Goal: Task Accomplishment & Management: Complete application form

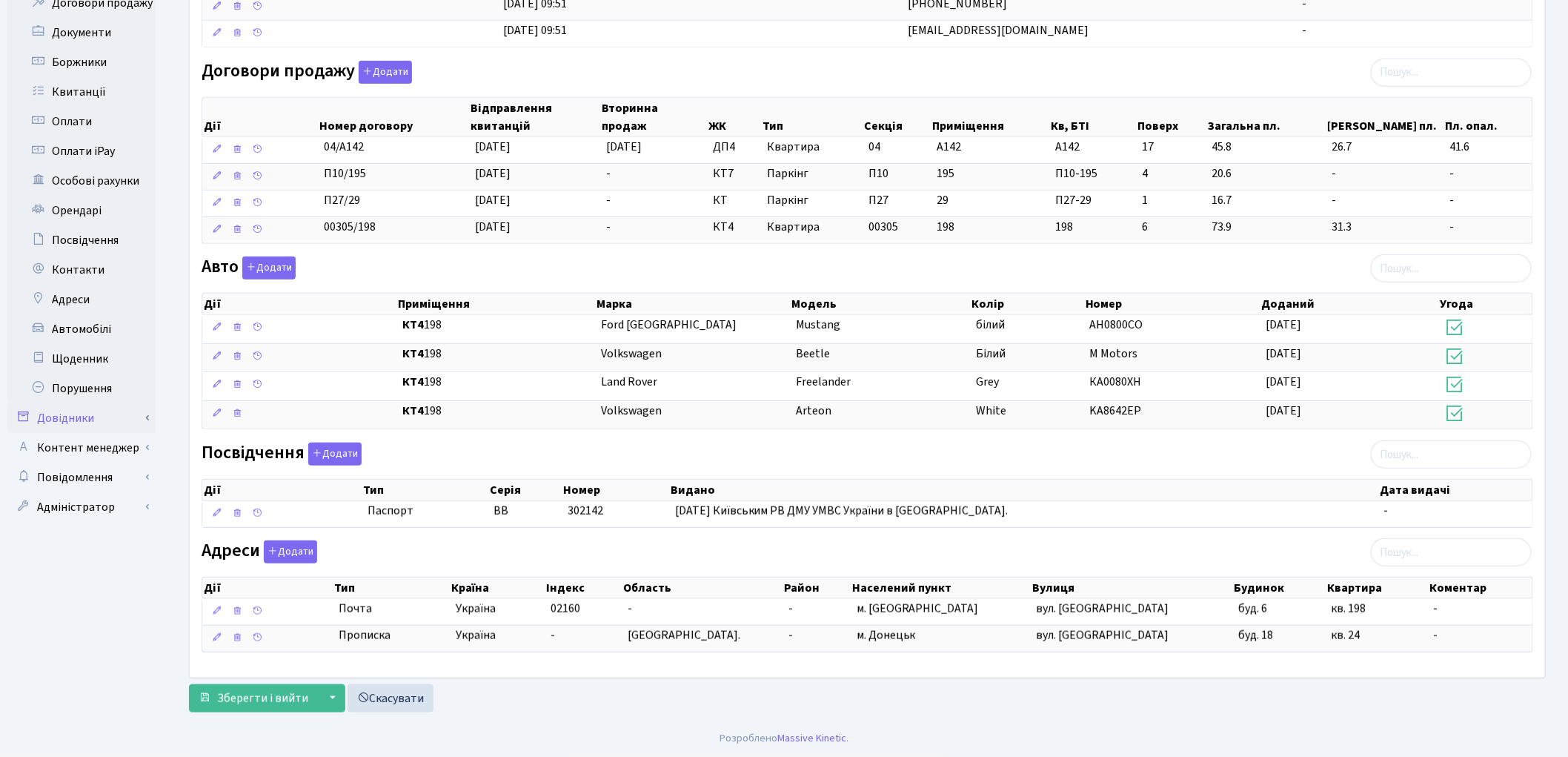
scroll to position [378, 0]
click at [107, 314] on link "Автомобілі" at bounding box center [81, 329] width 148 height 30
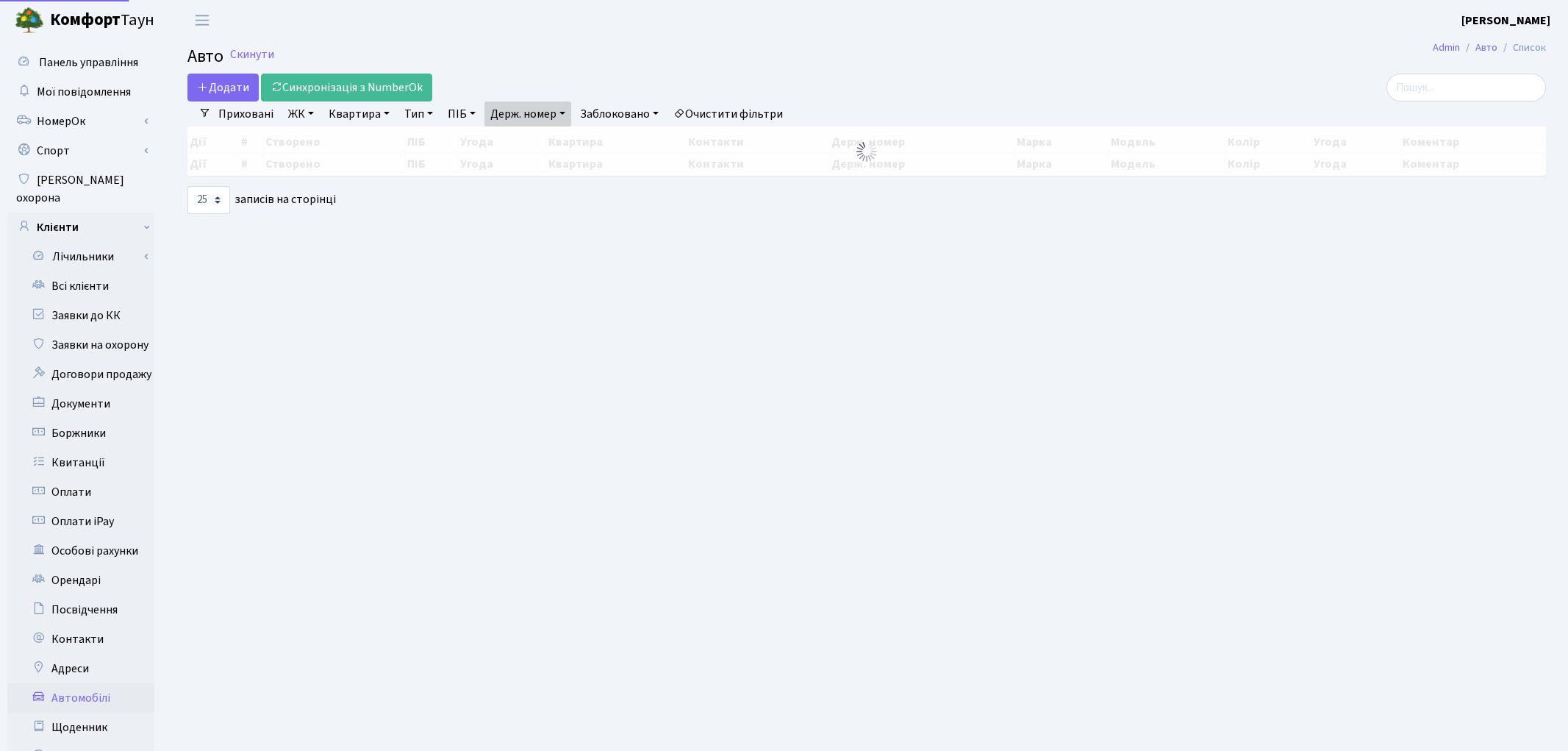
select select "25"
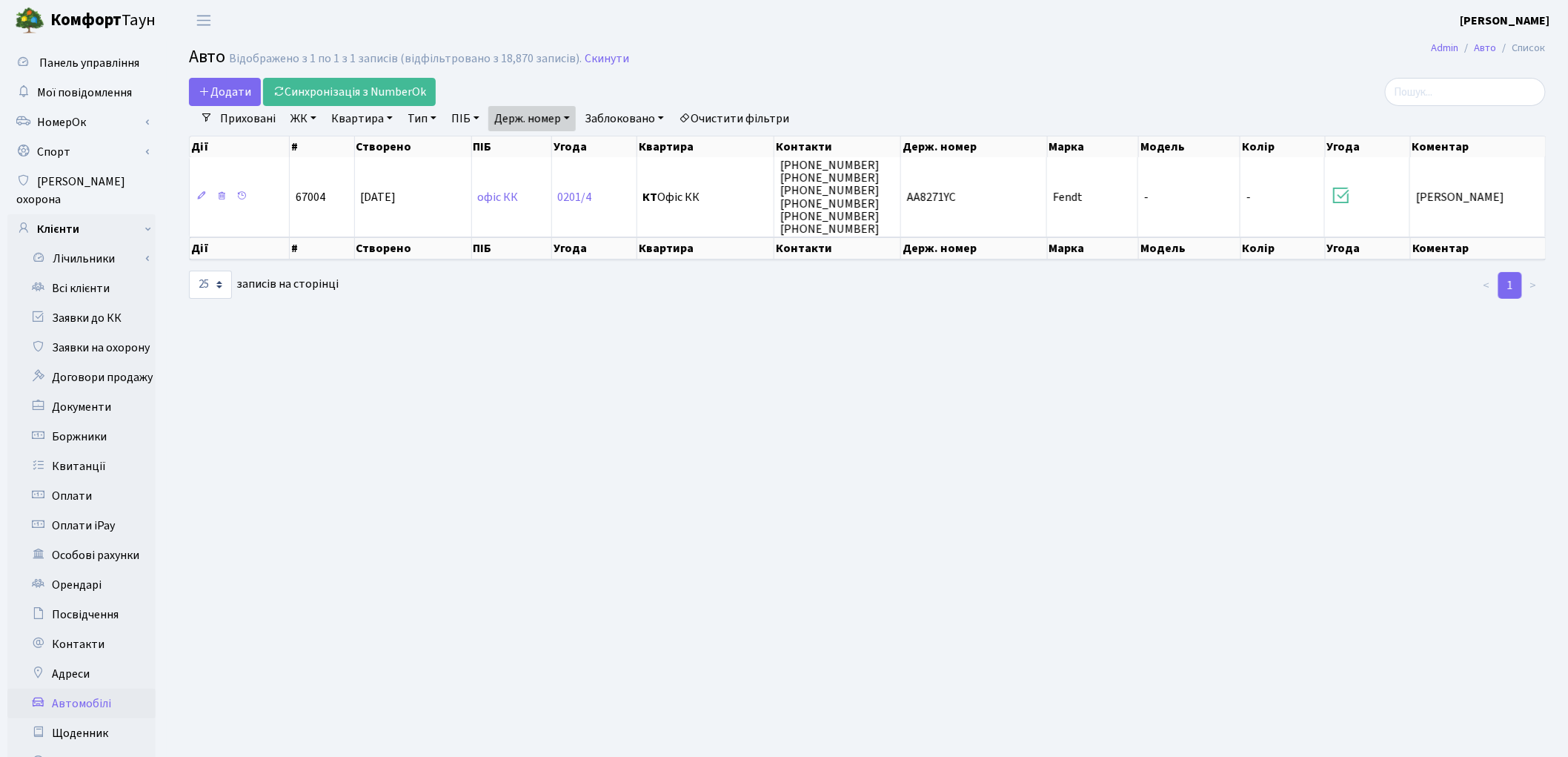
click at [779, 111] on link "Очистити фільтри" at bounding box center [734, 118] width 122 height 25
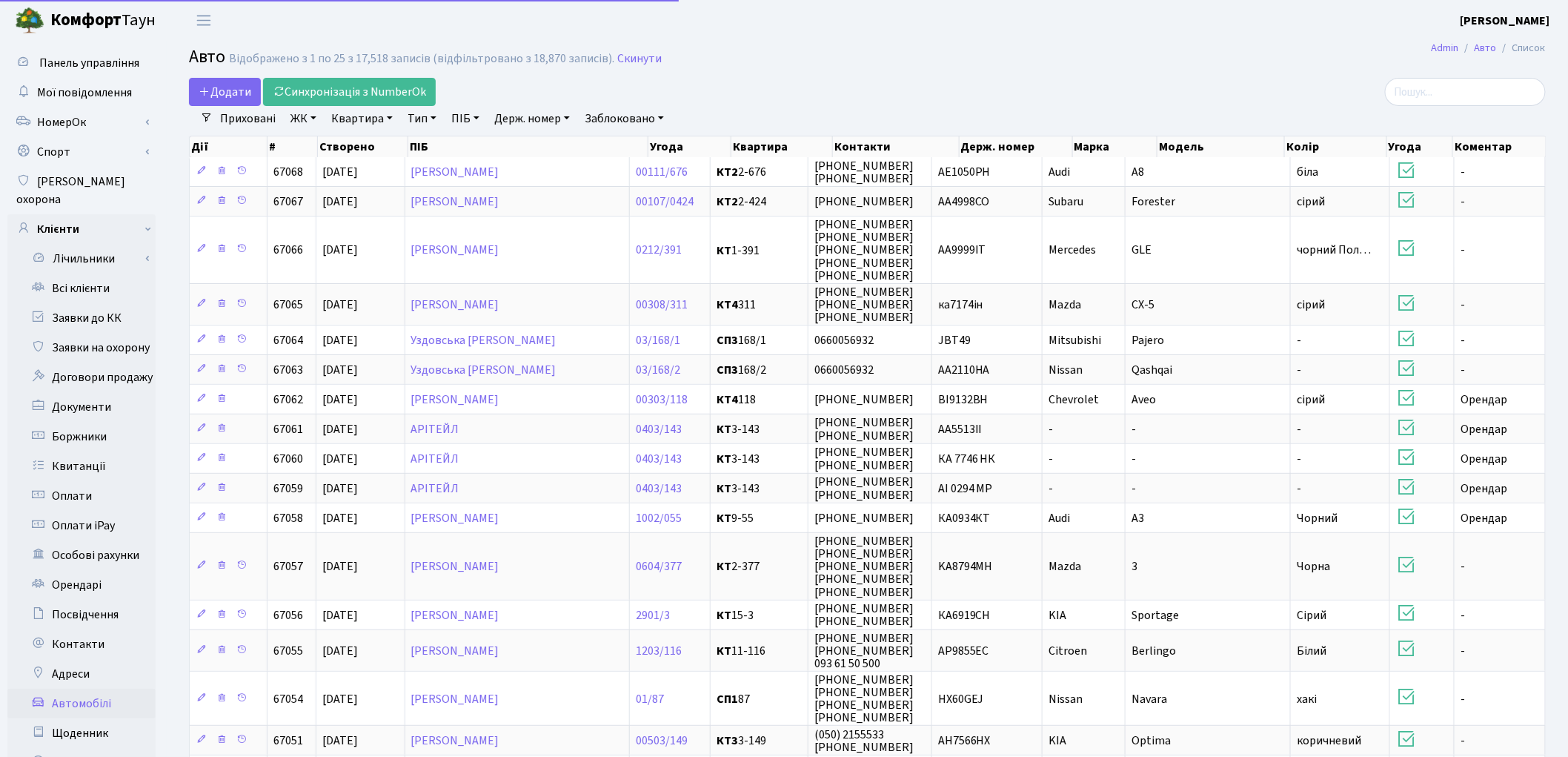
click at [548, 123] on link "Держ. номер" at bounding box center [531, 118] width 87 height 25
type input "F"
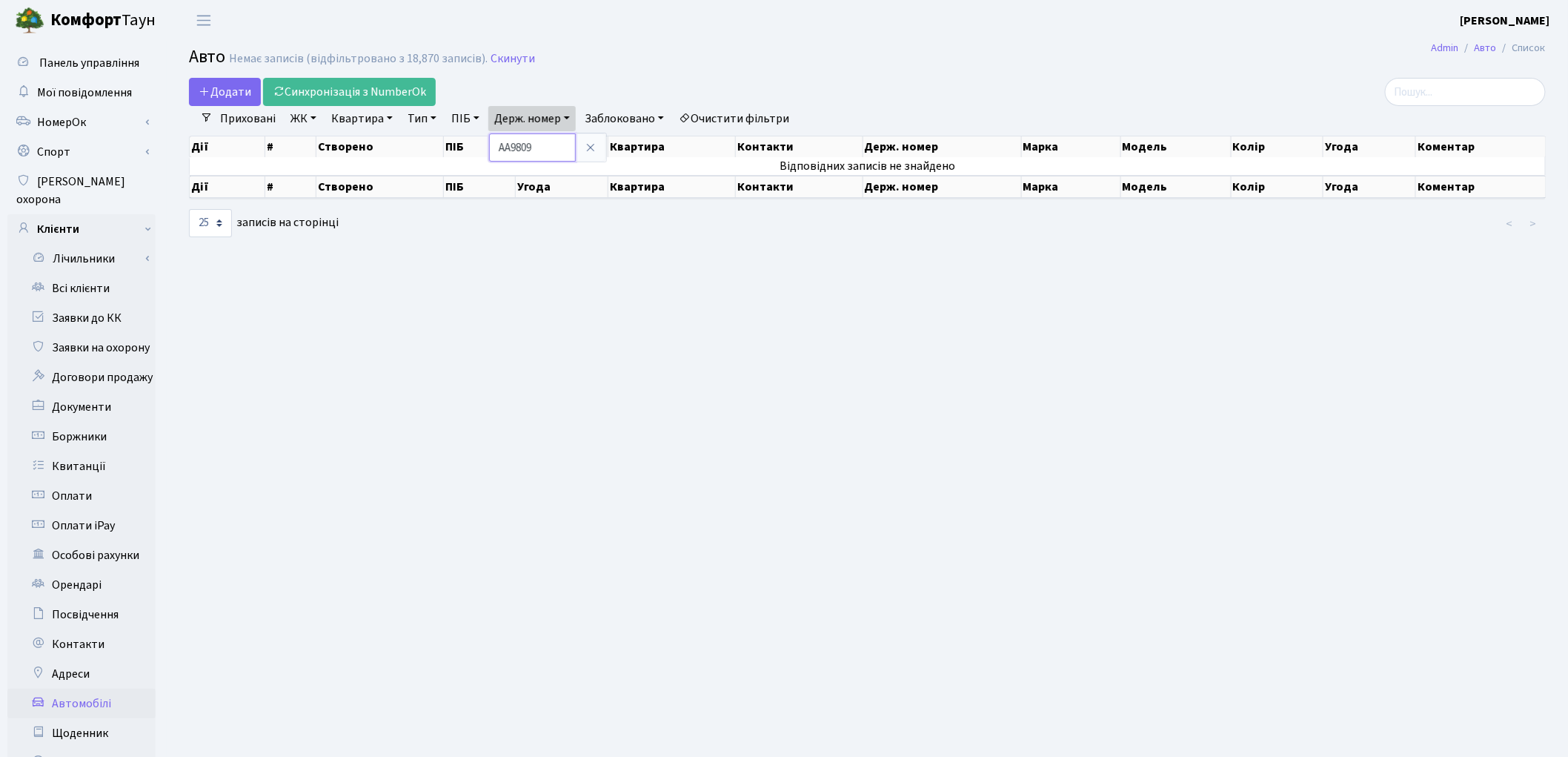
click at [514, 144] on input "АА9809" at bounding box center [532, 147] width 87 height 28
type input "9809"
click at [76, 304] on link "Заявки до КК" at bounding box center [81, 318] width 148 height 30
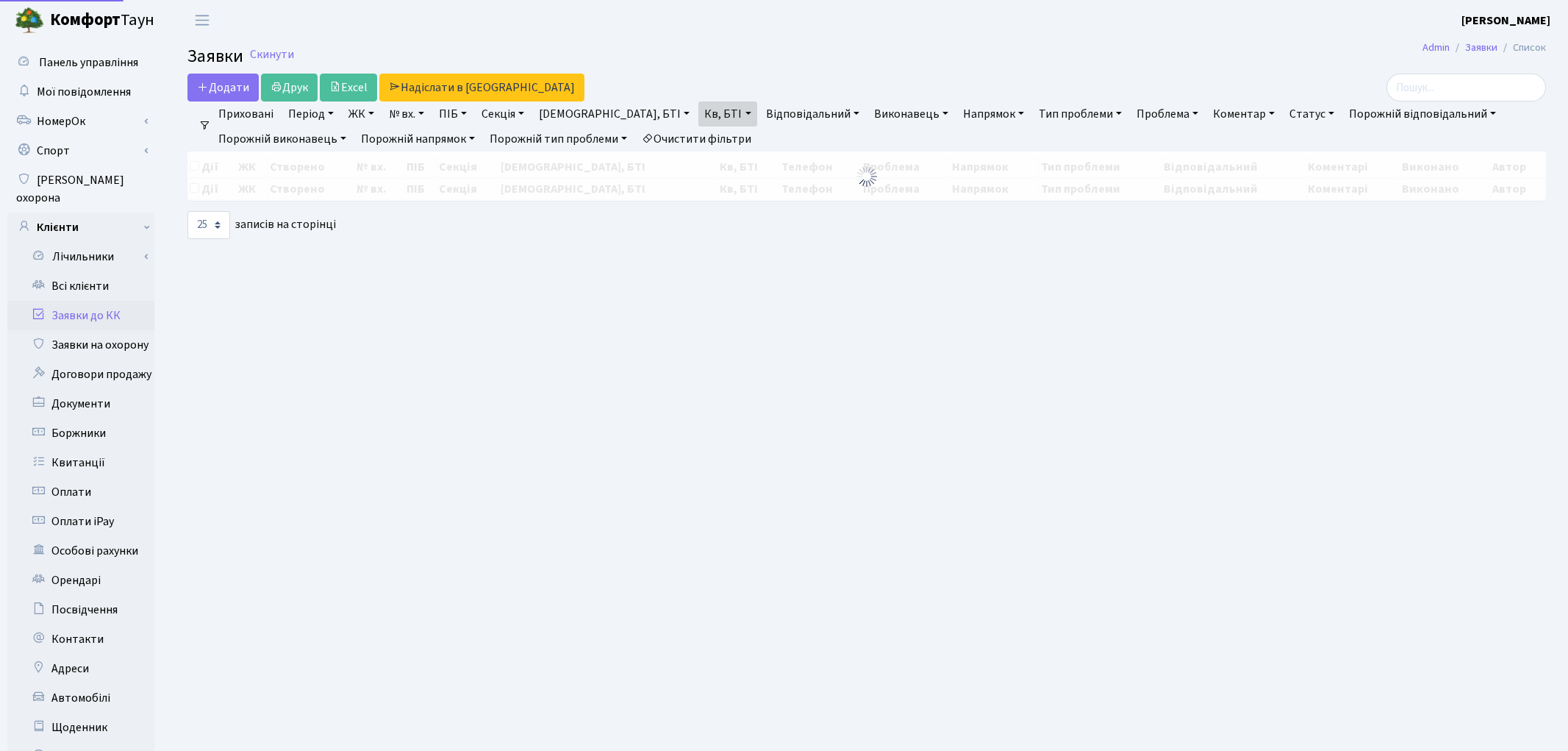
select select "25"
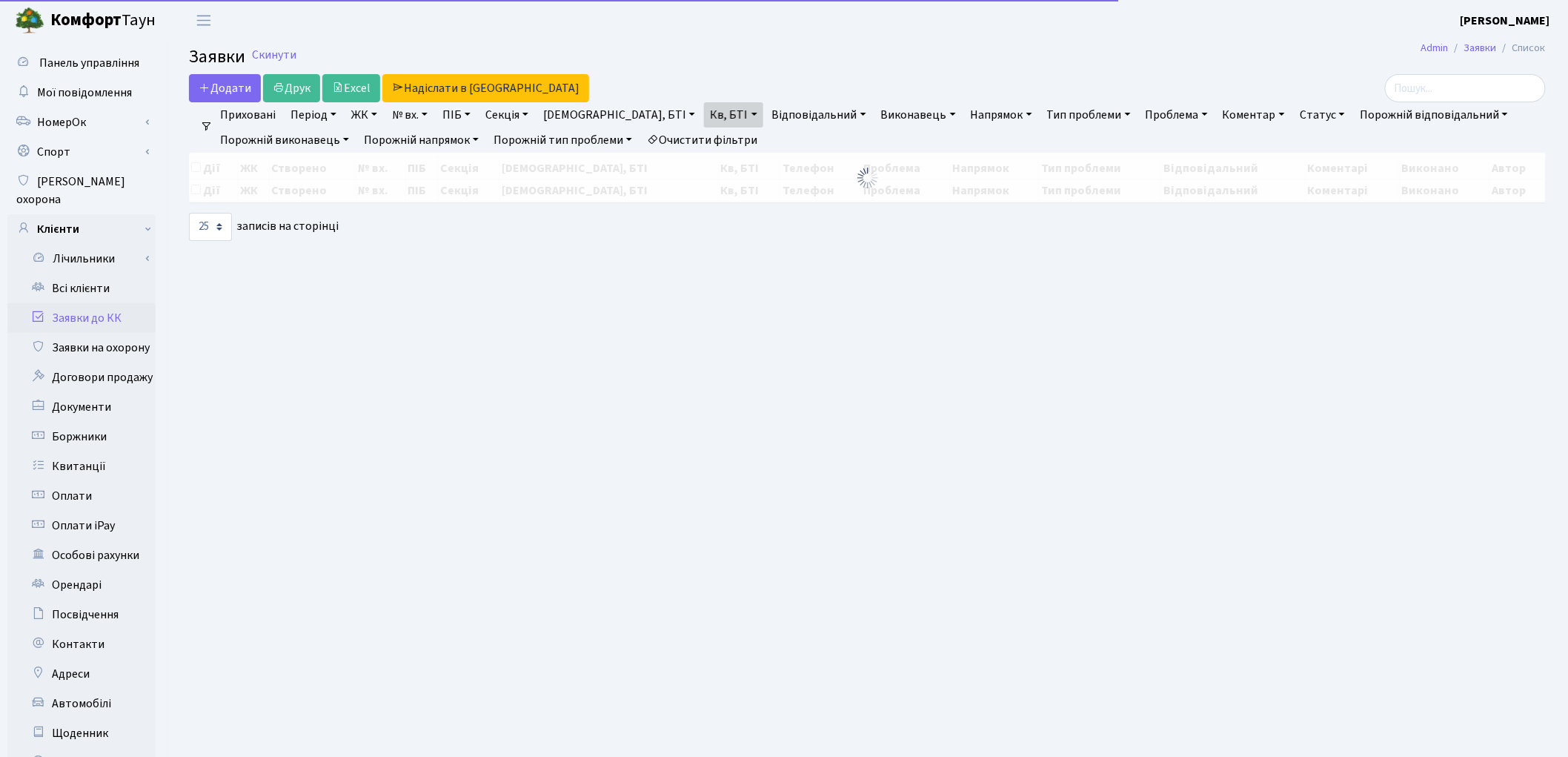
click at [695, 144] on link "Очистити фільтри" at bounding box center [702, 139] width 122 height 25
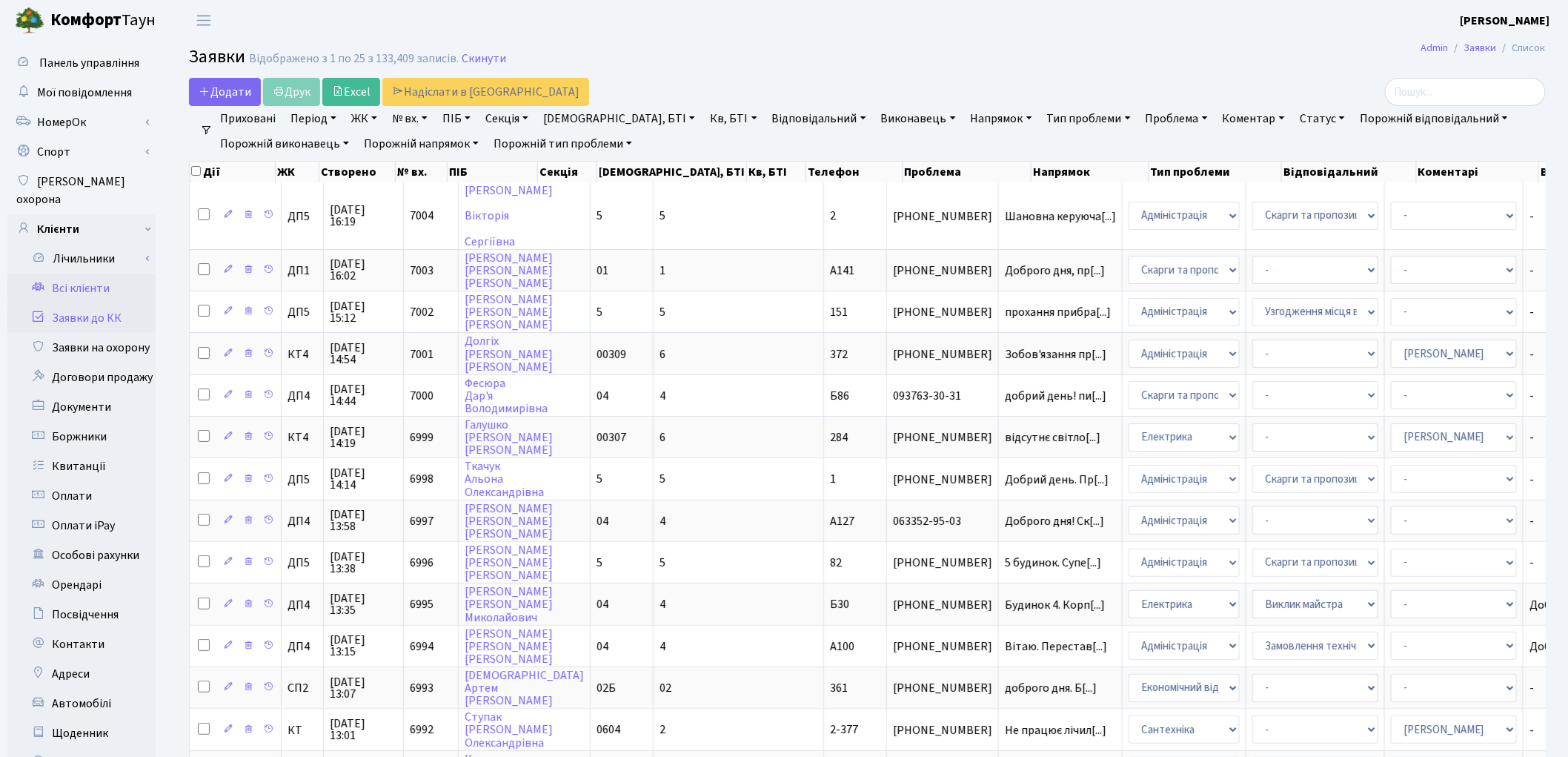
click at [90, 273] on link "Всі клієнти" at bounding box center [81, 288] width 148 height 30
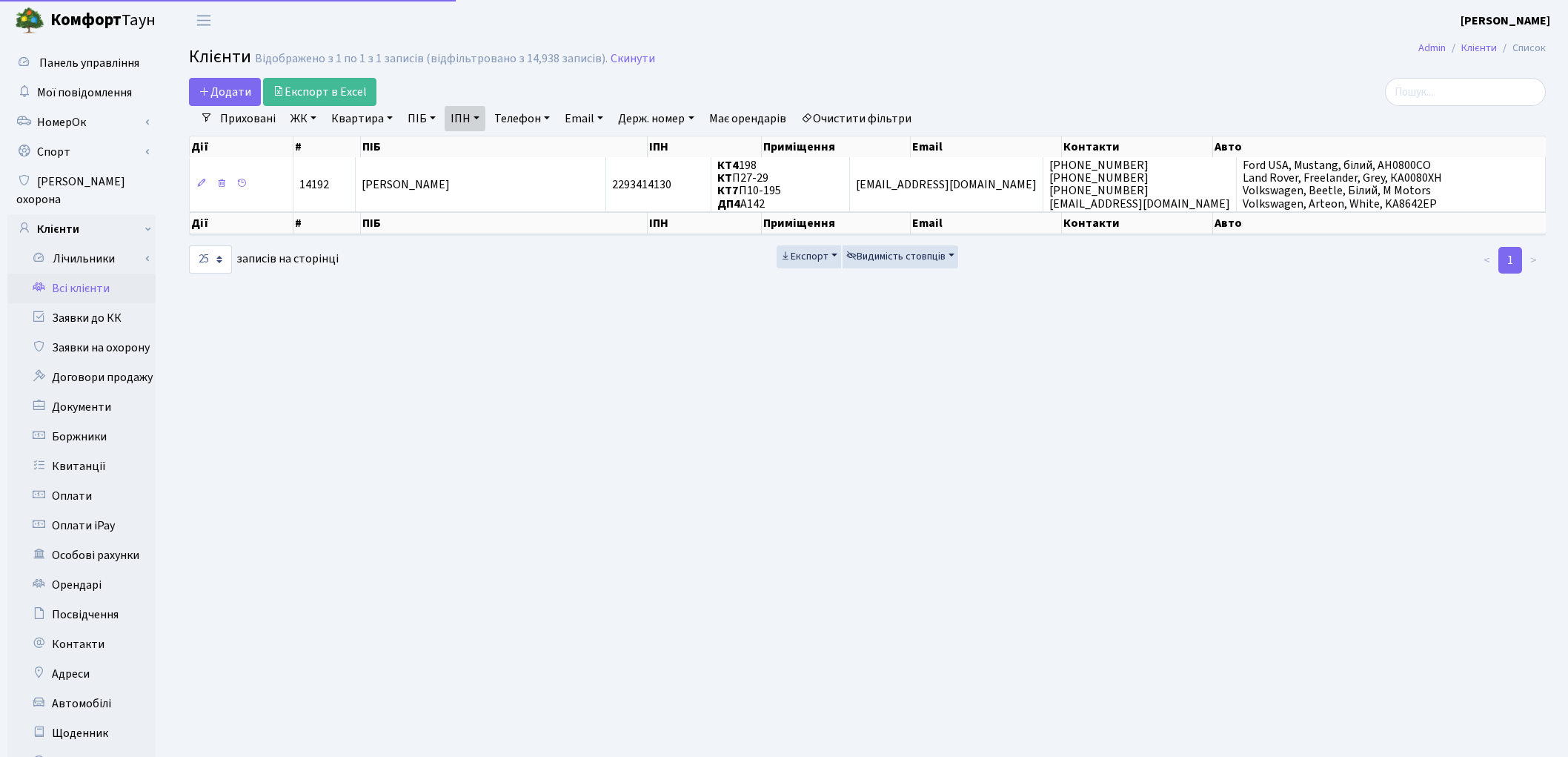
select select "25"
click at [828, 115] on link "Очистити фільтри" at bounding box center [856, 118] width 122 height 25
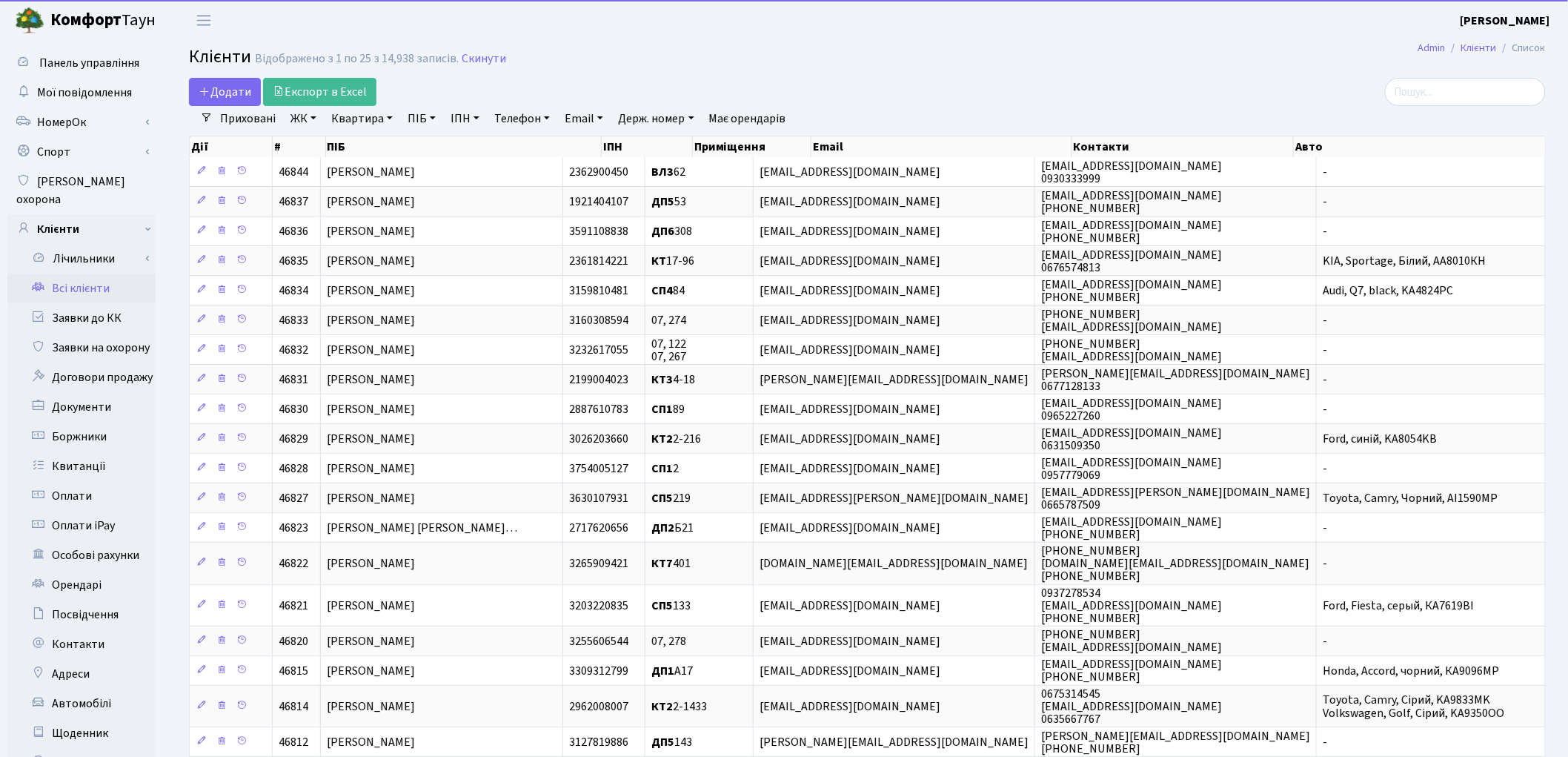
click at [425, 123] on link "ПІБ" at bounding box center [422, 118] width 40 height 25
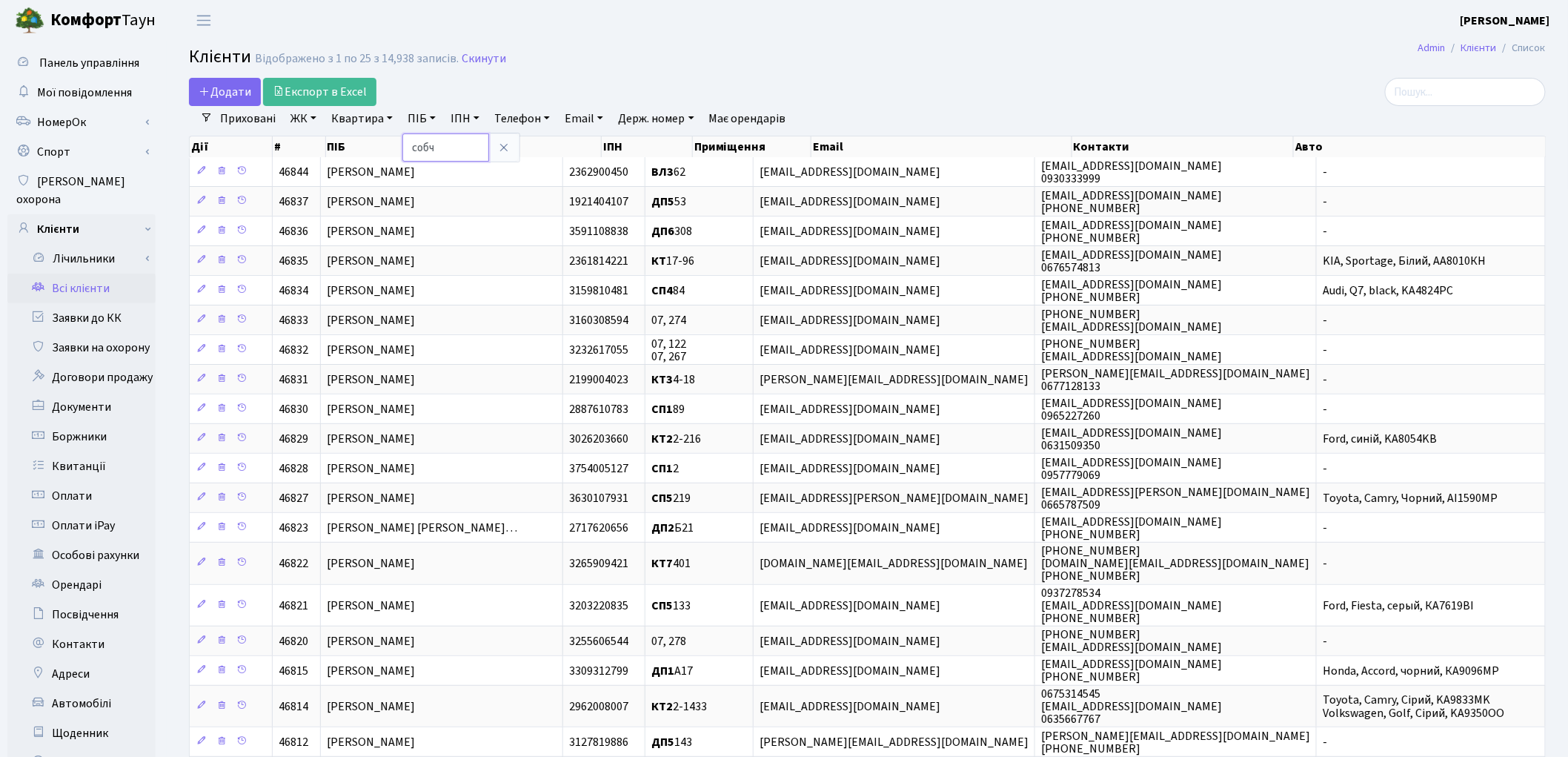
type input "собч"
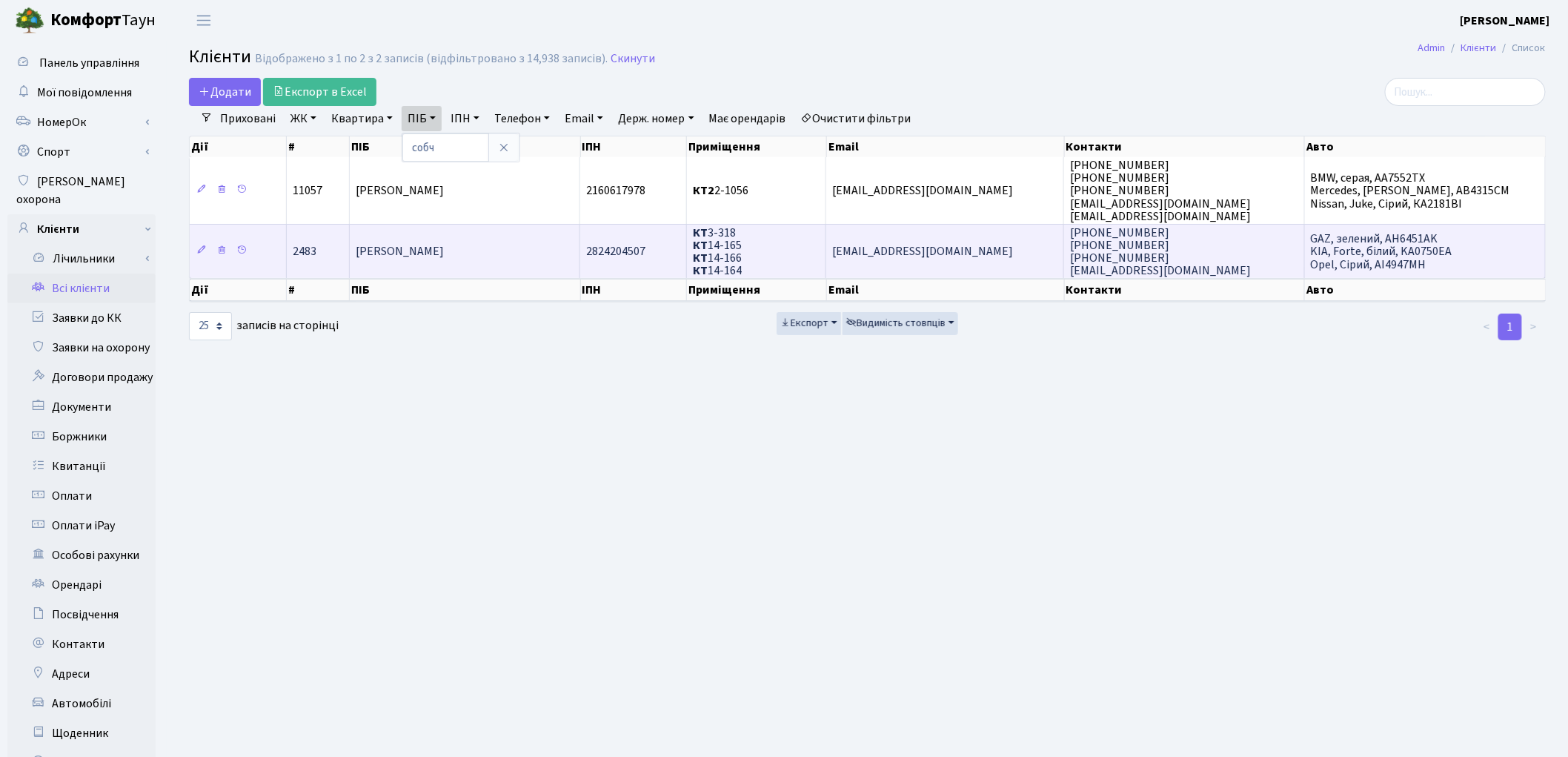
click at [433, 253] on span "Собчук Наталія Іванівна" at bounding box center [400, 252] width 88 height 16
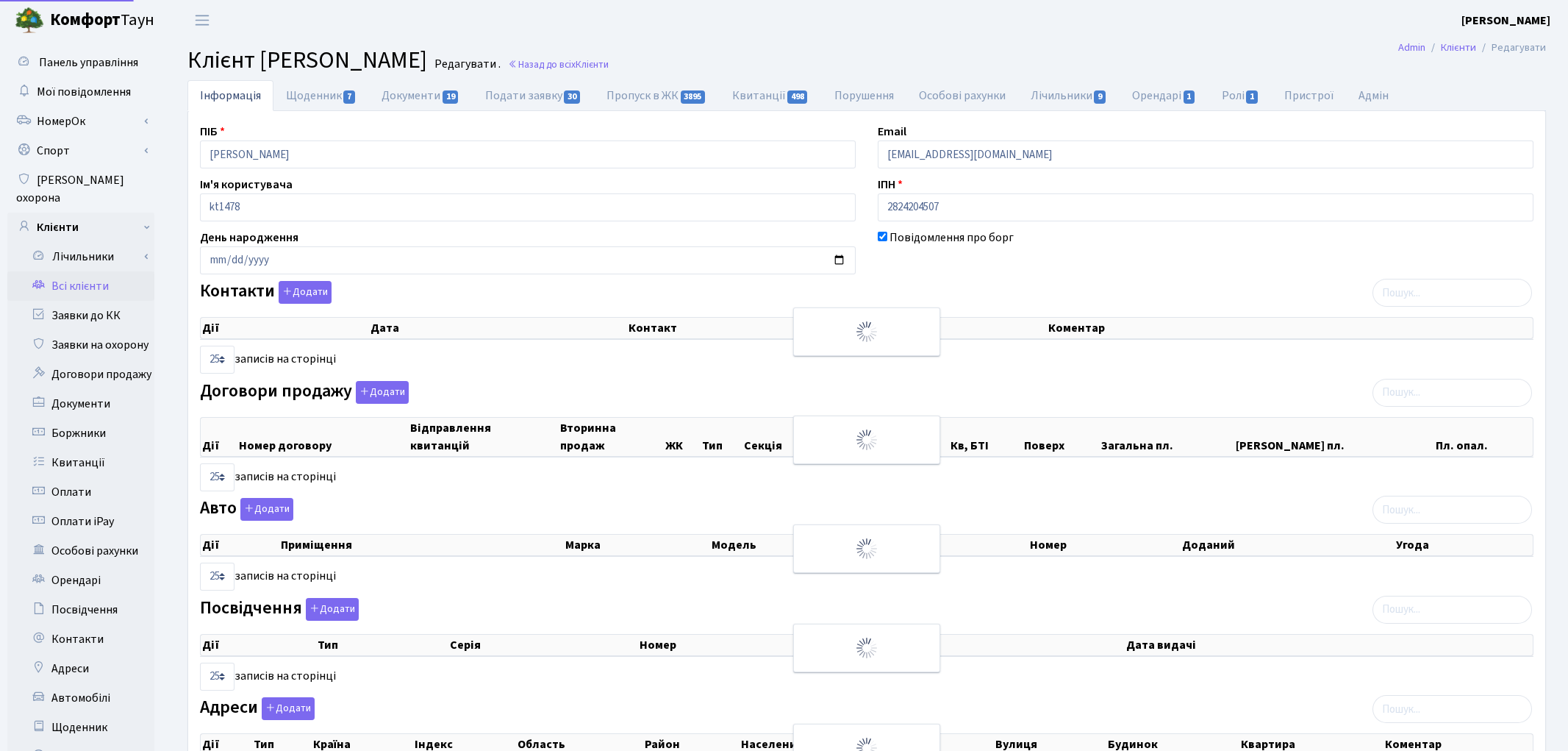
select select "25"
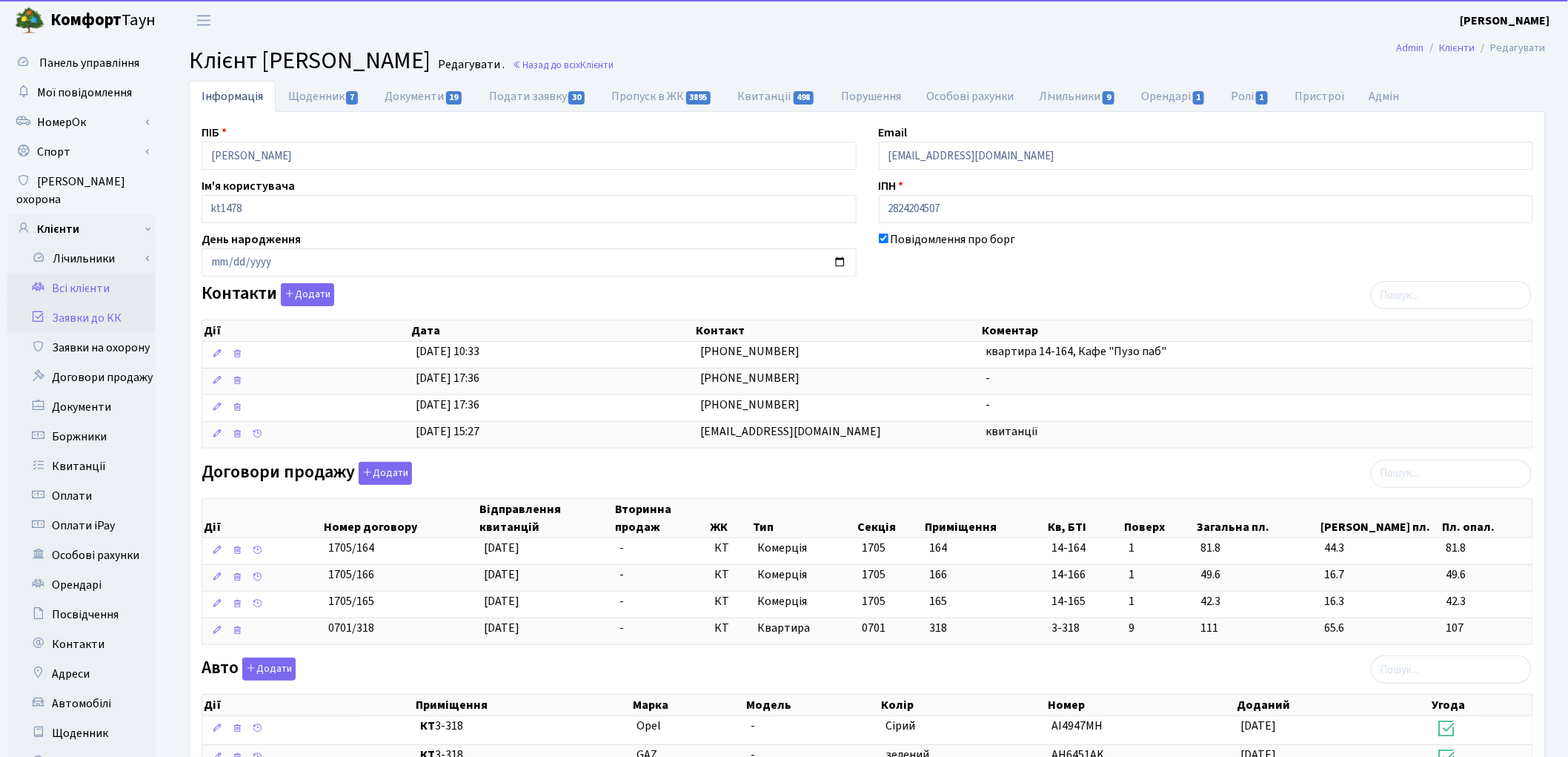
click at [83, 303] on link "Заявки до КК" at bounding box center [81, 318] width 148 height 30
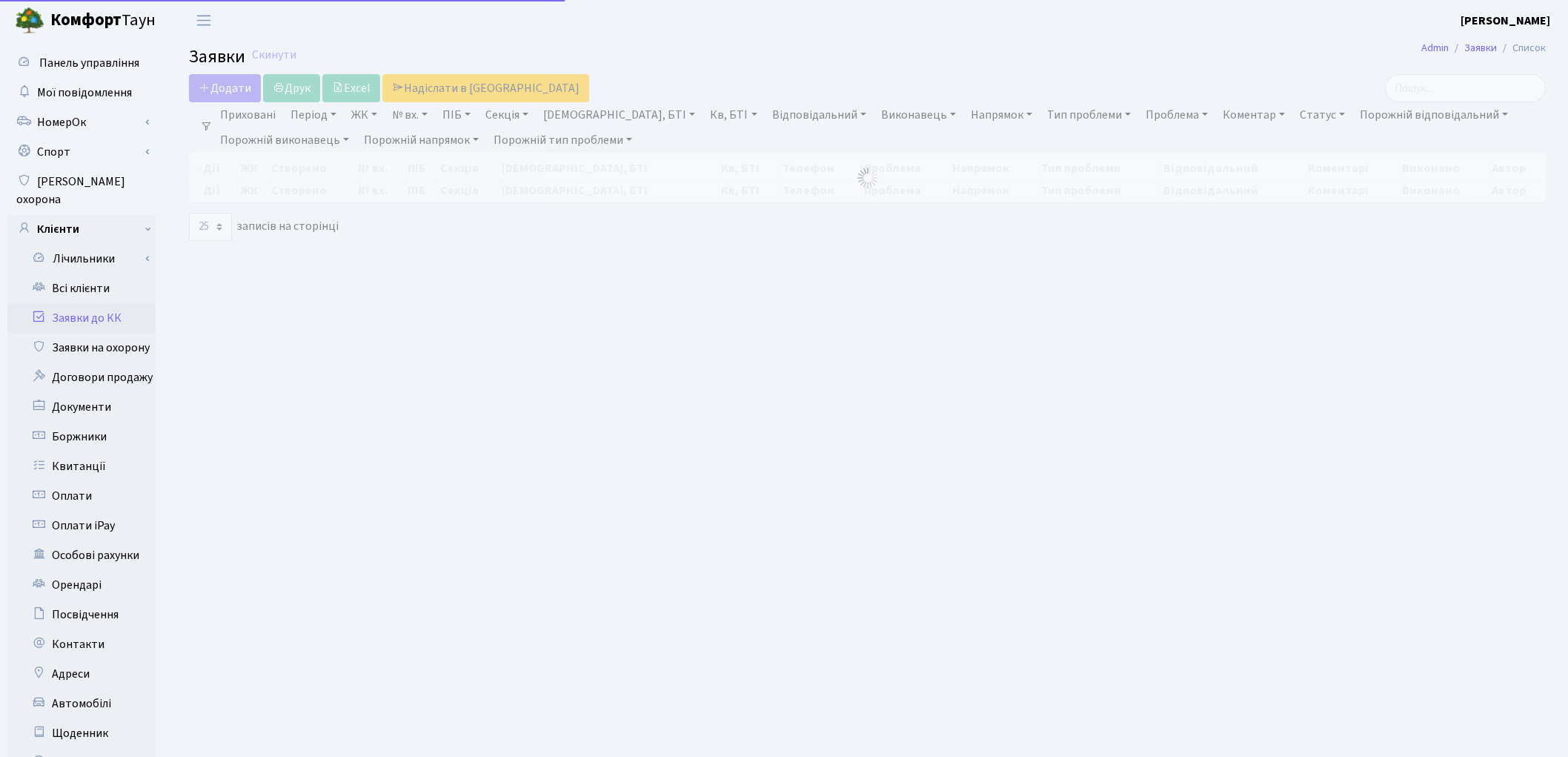
select select "25"
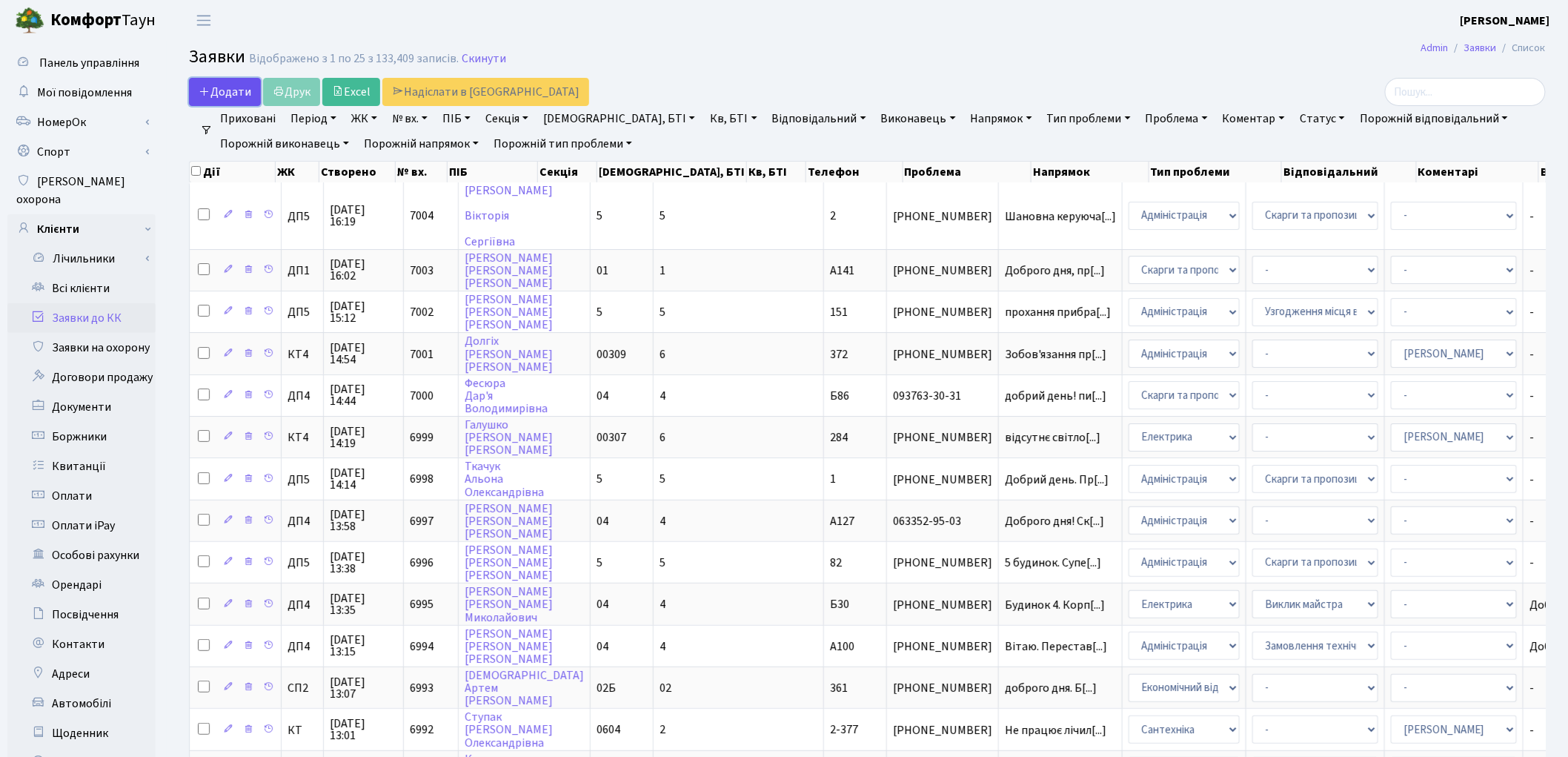
click at [232, 91] on span "Додати" at bounding box center [225, 92] width 53 height 16
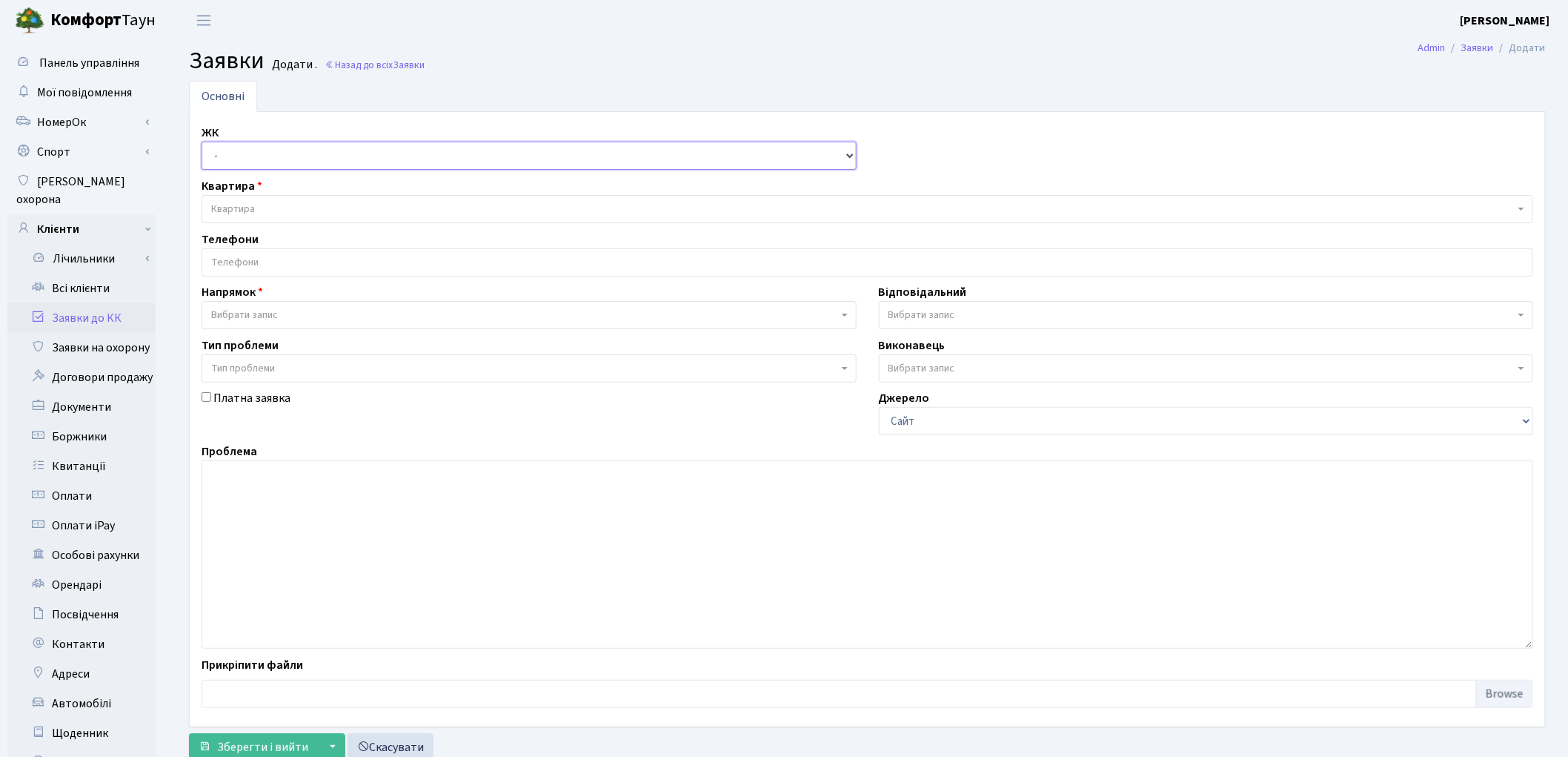
click at [227, 153] on select "- ТХ, вул. [STREET_ADDRESS] Регенераторна, 4 КТ2, просп. [STREET_ADDRESS] [STRE…" at bounding box center [529, 156] width 655 height 28
select select "271"
click at [202, 142] on select "- ТХ, вул. [STREET_ADDRESS] Регенераторна, 4 КТ2, просп. [STREET_ADDRESS] [STRE…" at bounding box center [529, 156] width 655 height 28
select select
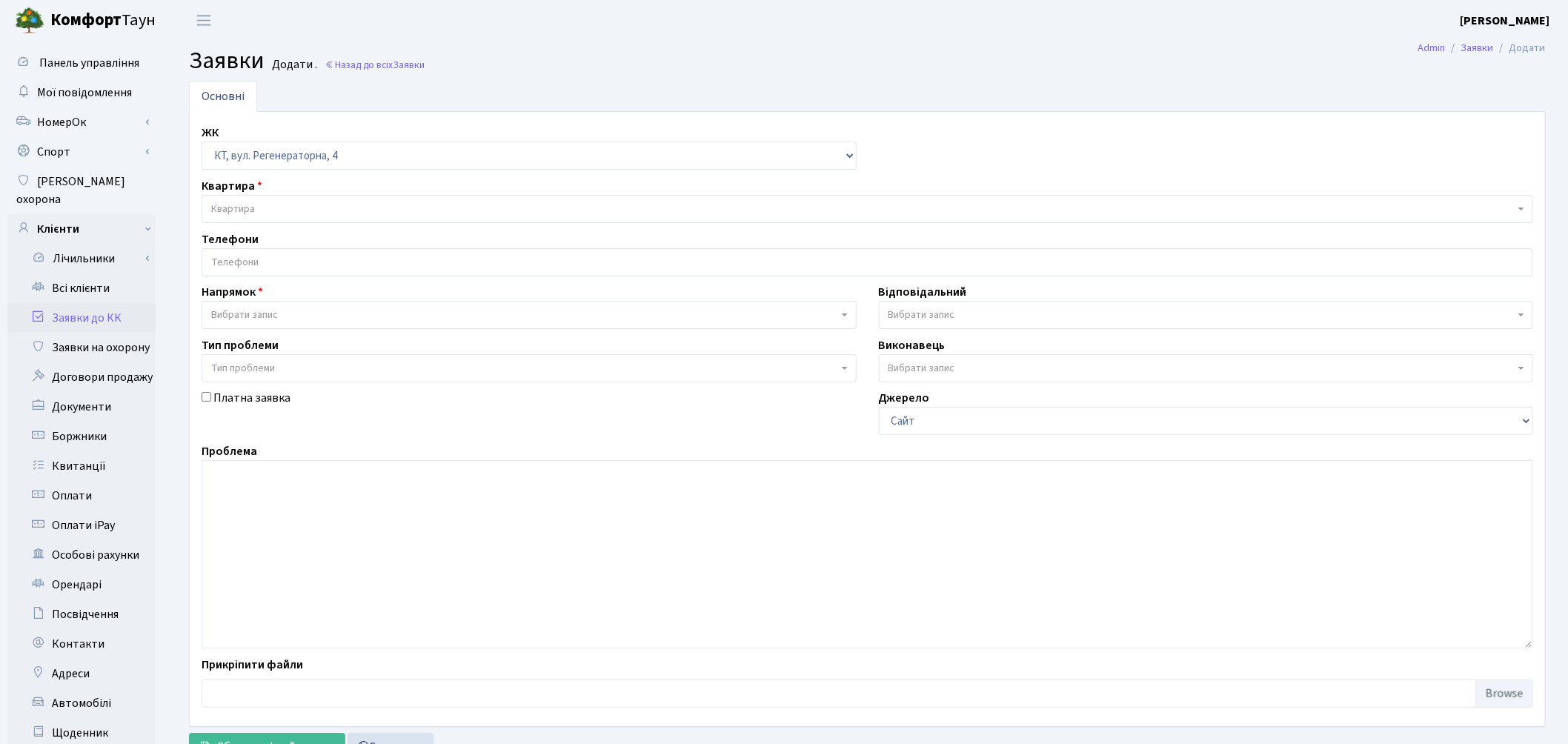
click at [245, 211] on span "Квартира" at bounding box center [233, 209] width 44 height 15
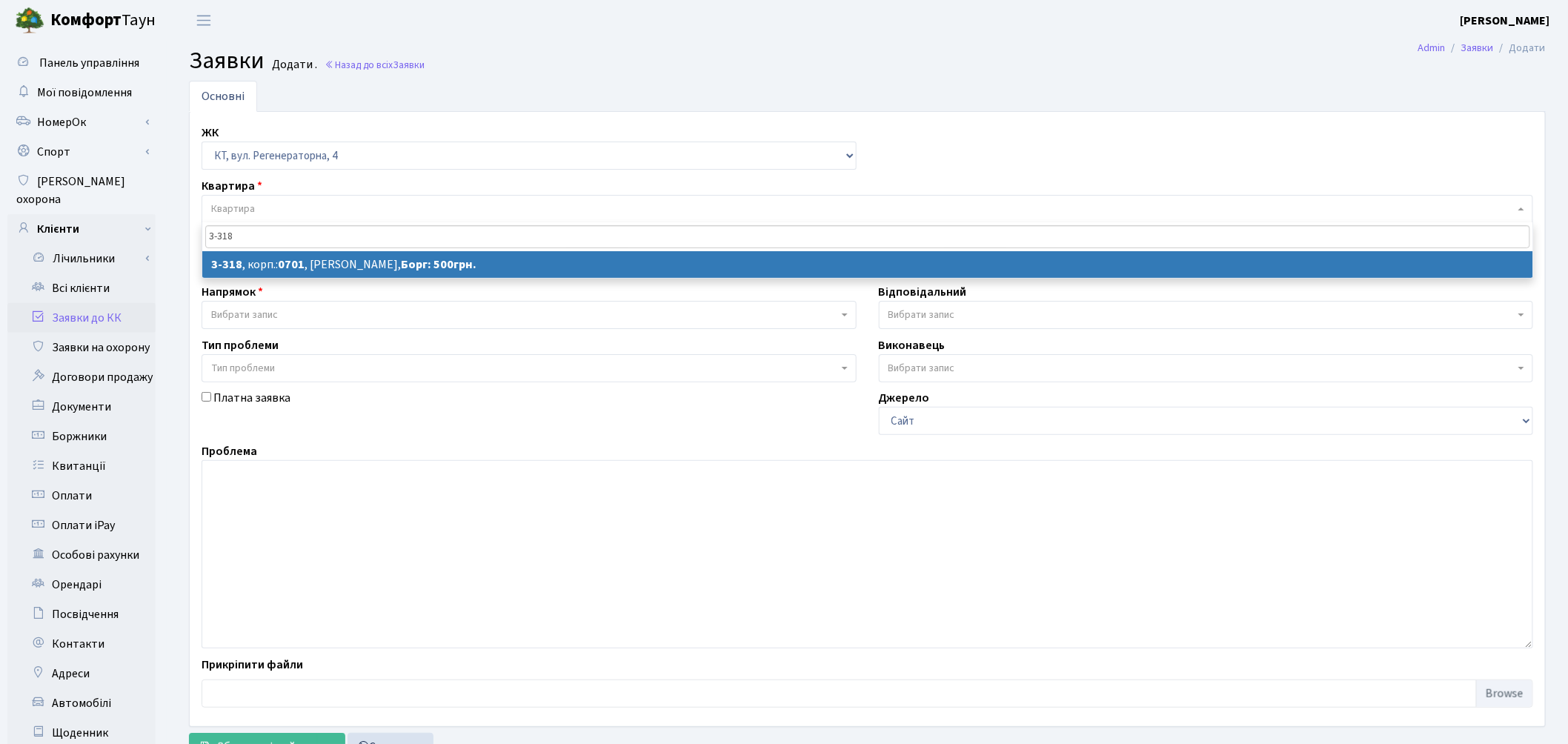
type input "3-318"
select select
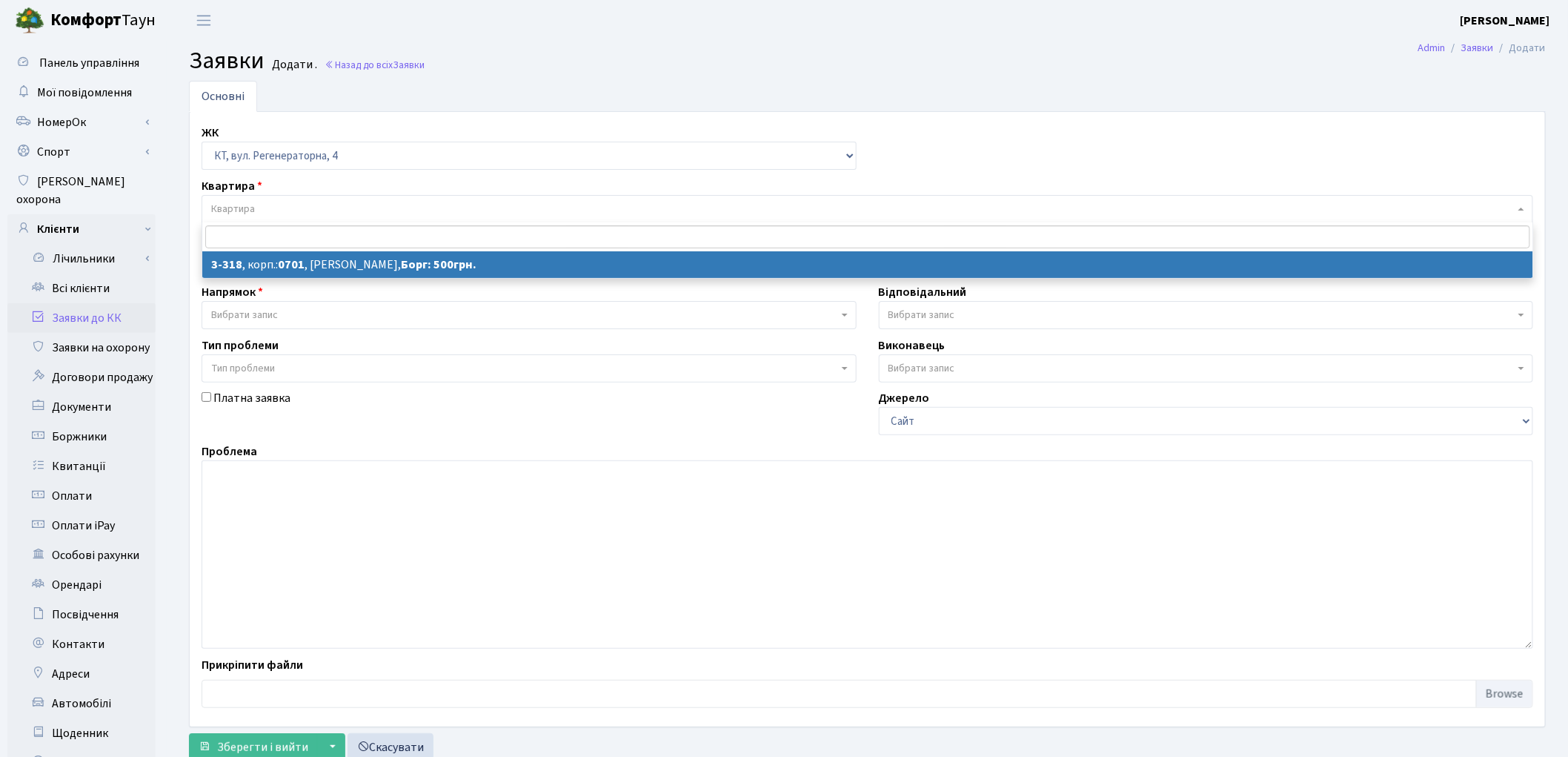
select select "1536"
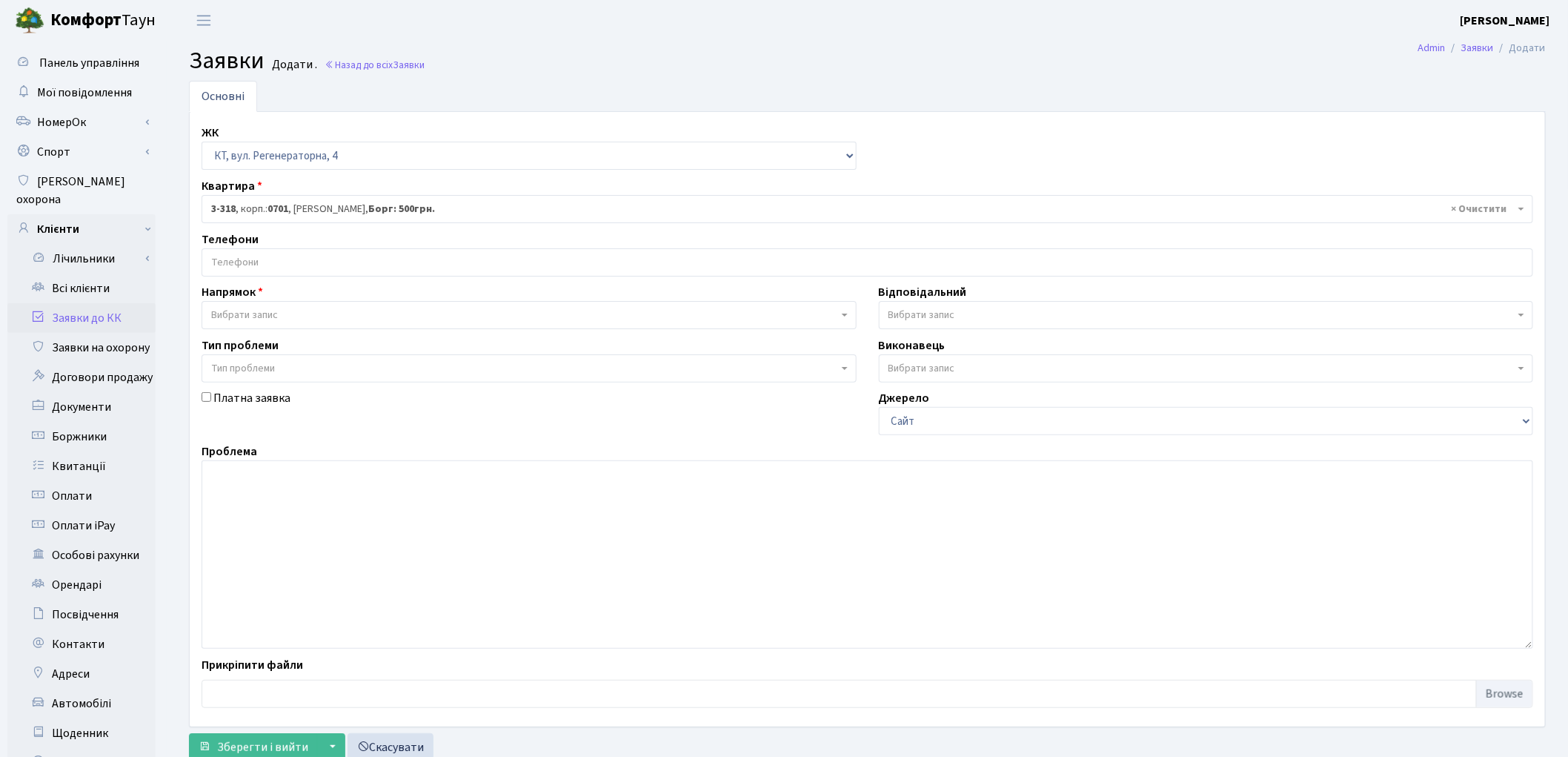
click at [286, 260] on input "search" at bounding box center [867, 262] width 1330 height 27
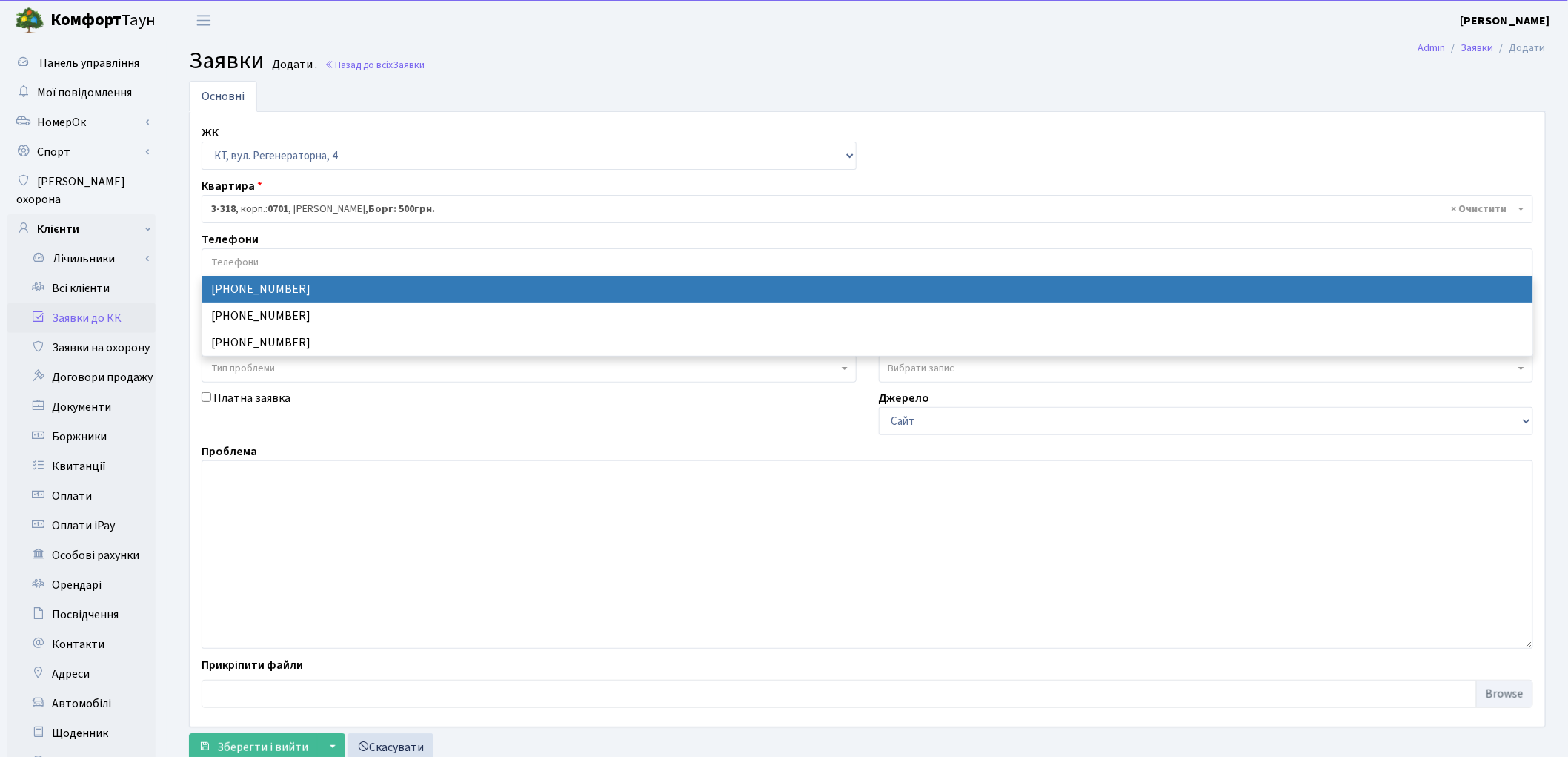
select select "60238"
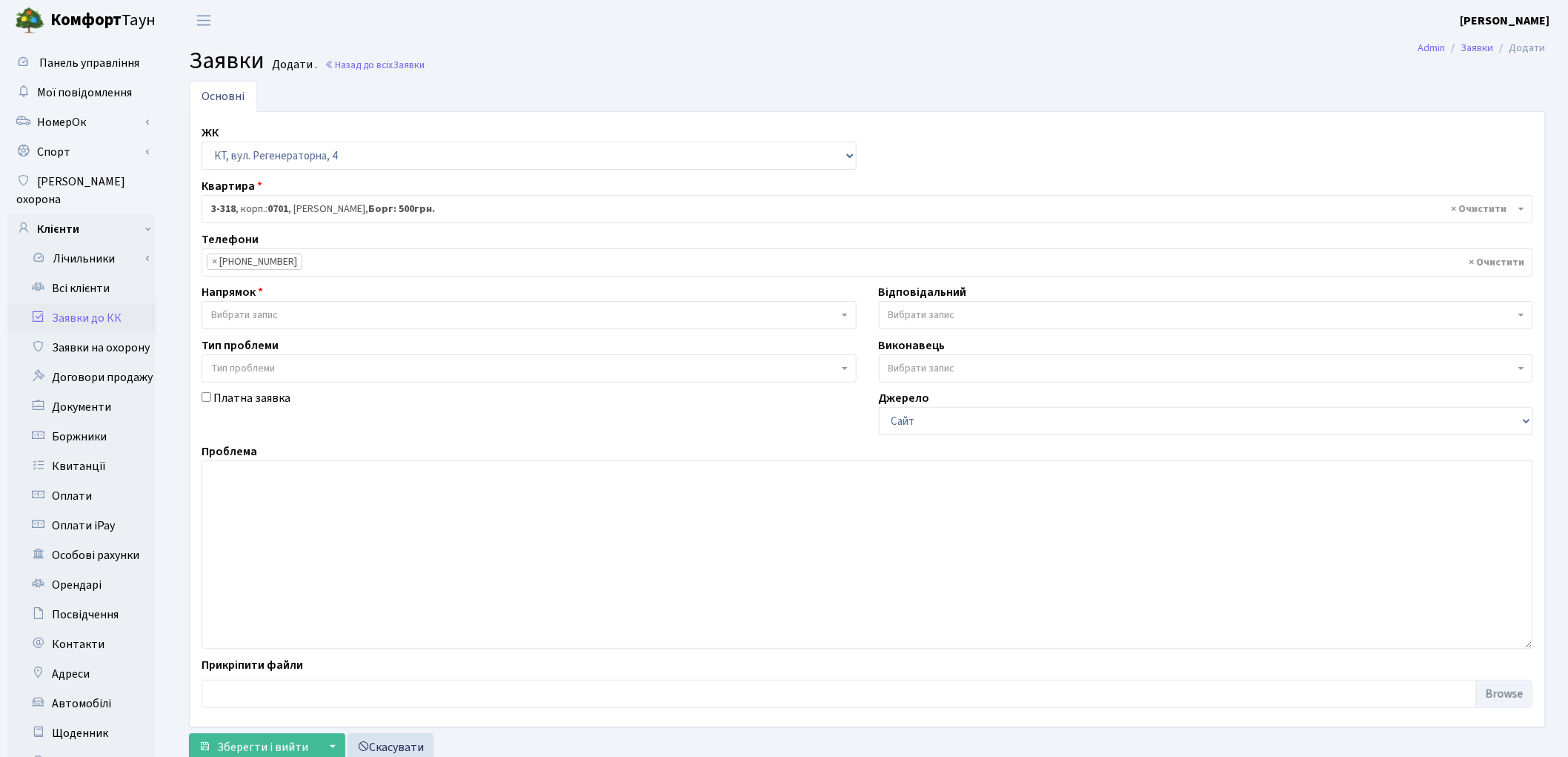
click at [289, 317] on span "Вибрати запис" at bounding box center [524, 315] width 627 height 15
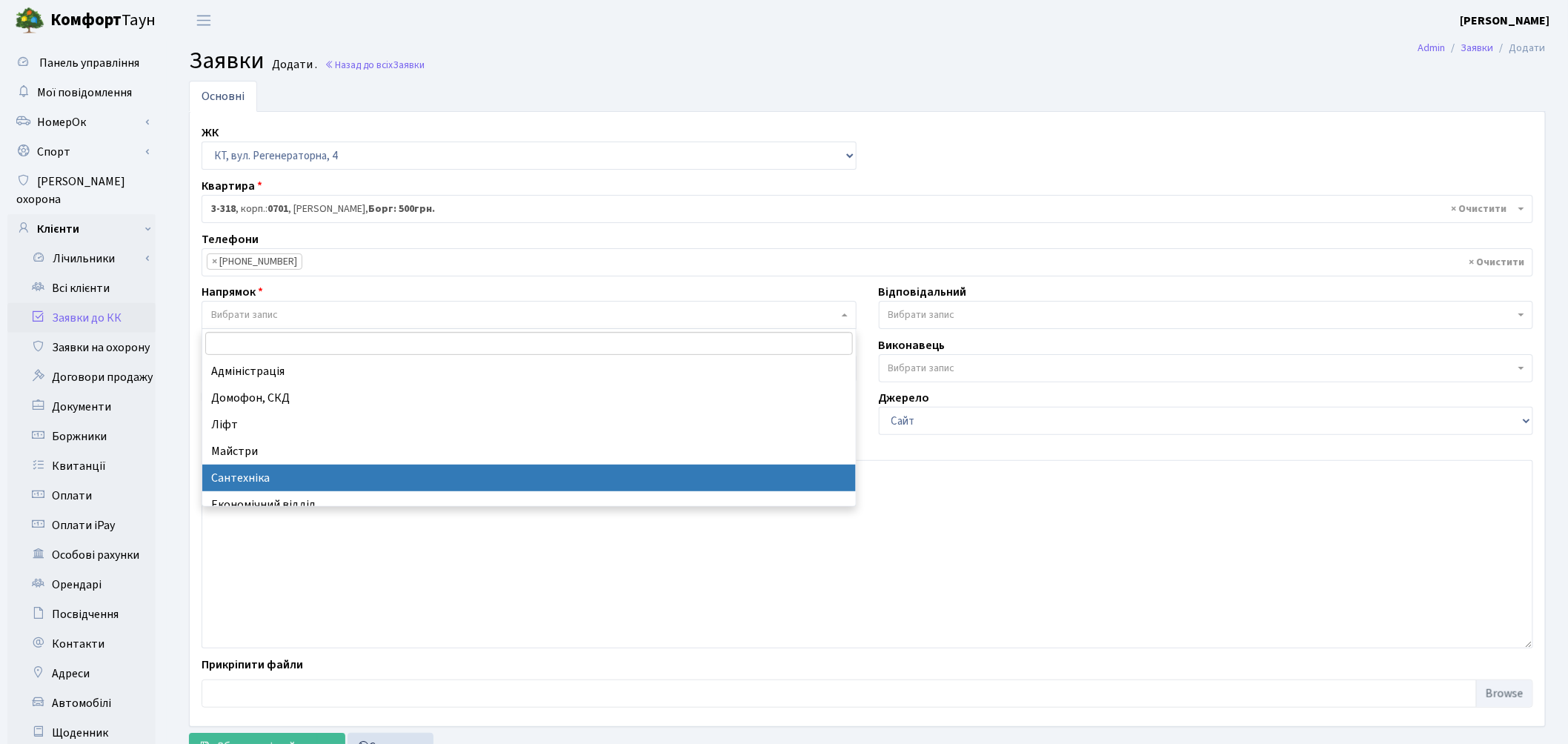
select select "2"
select select
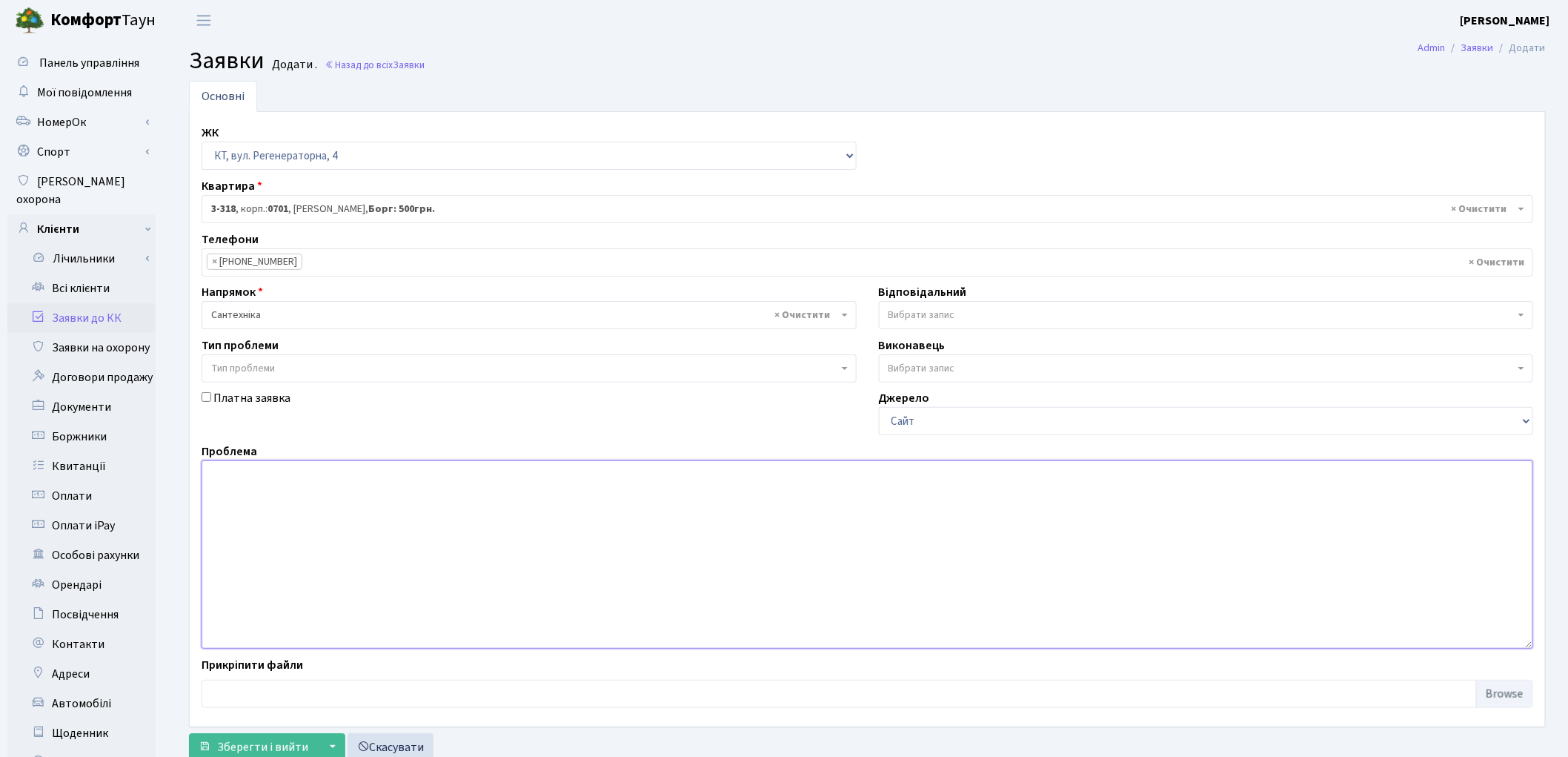
click at [255, 484] on textarea at bounding box center [868, 554] width 1332 height 188
type textarea "залиття з технічного поверху, прохання перевірити"
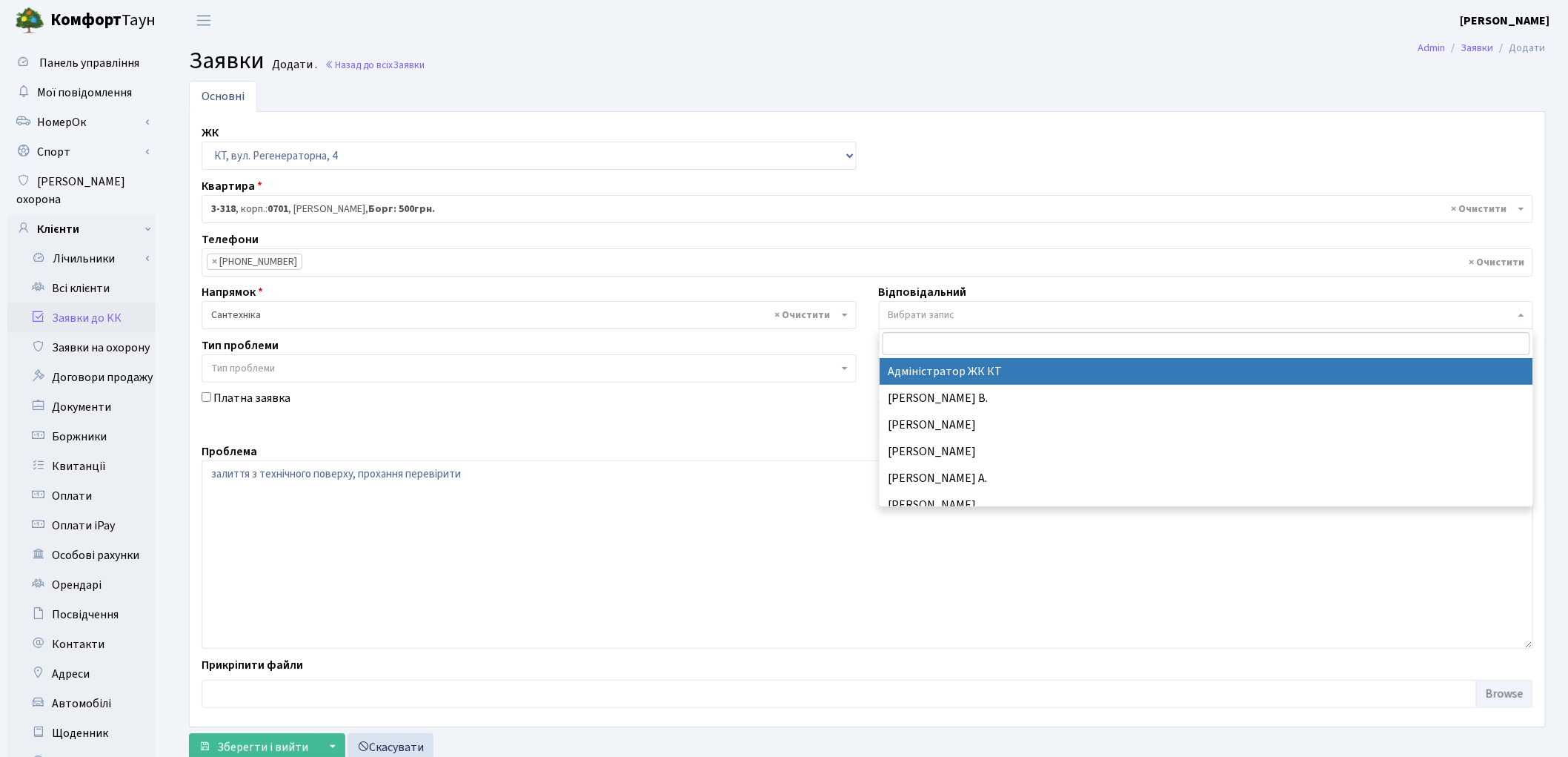
click at [887, 309] on span "Вибрати запис" at bounding box center [1206, 315] width 655 height 28
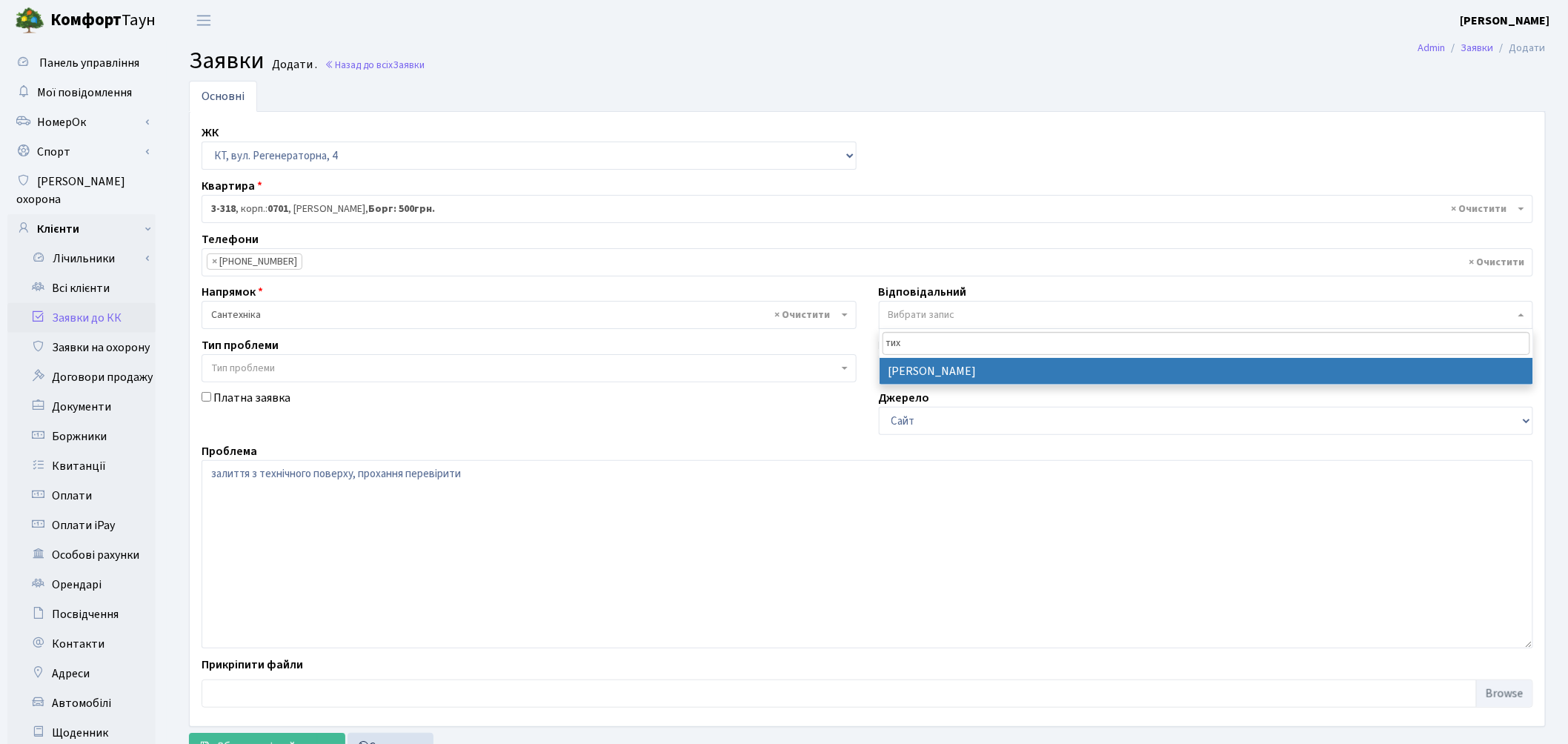
type input "тих"
select select "67"
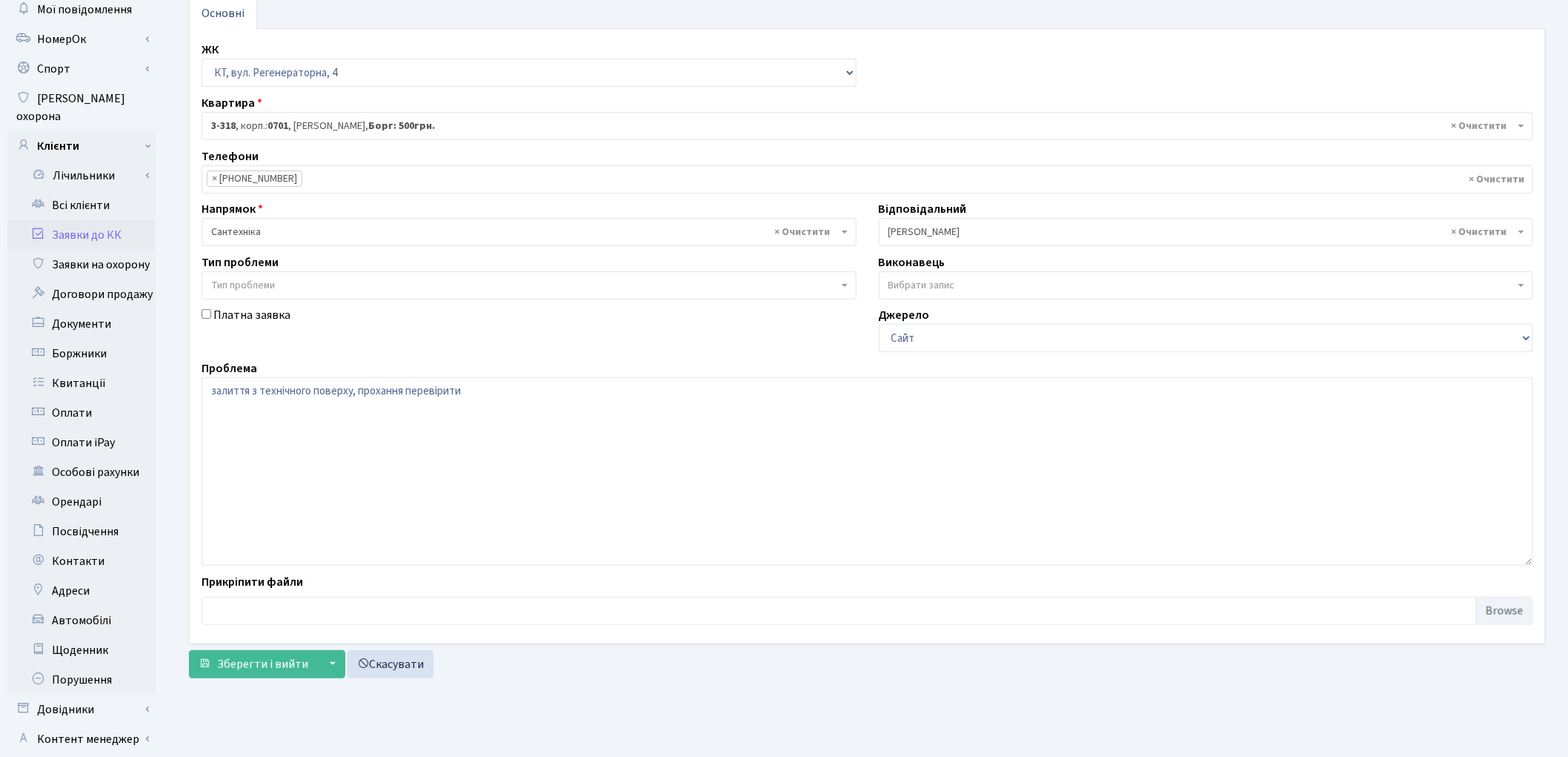
scroll to position [165, 0]
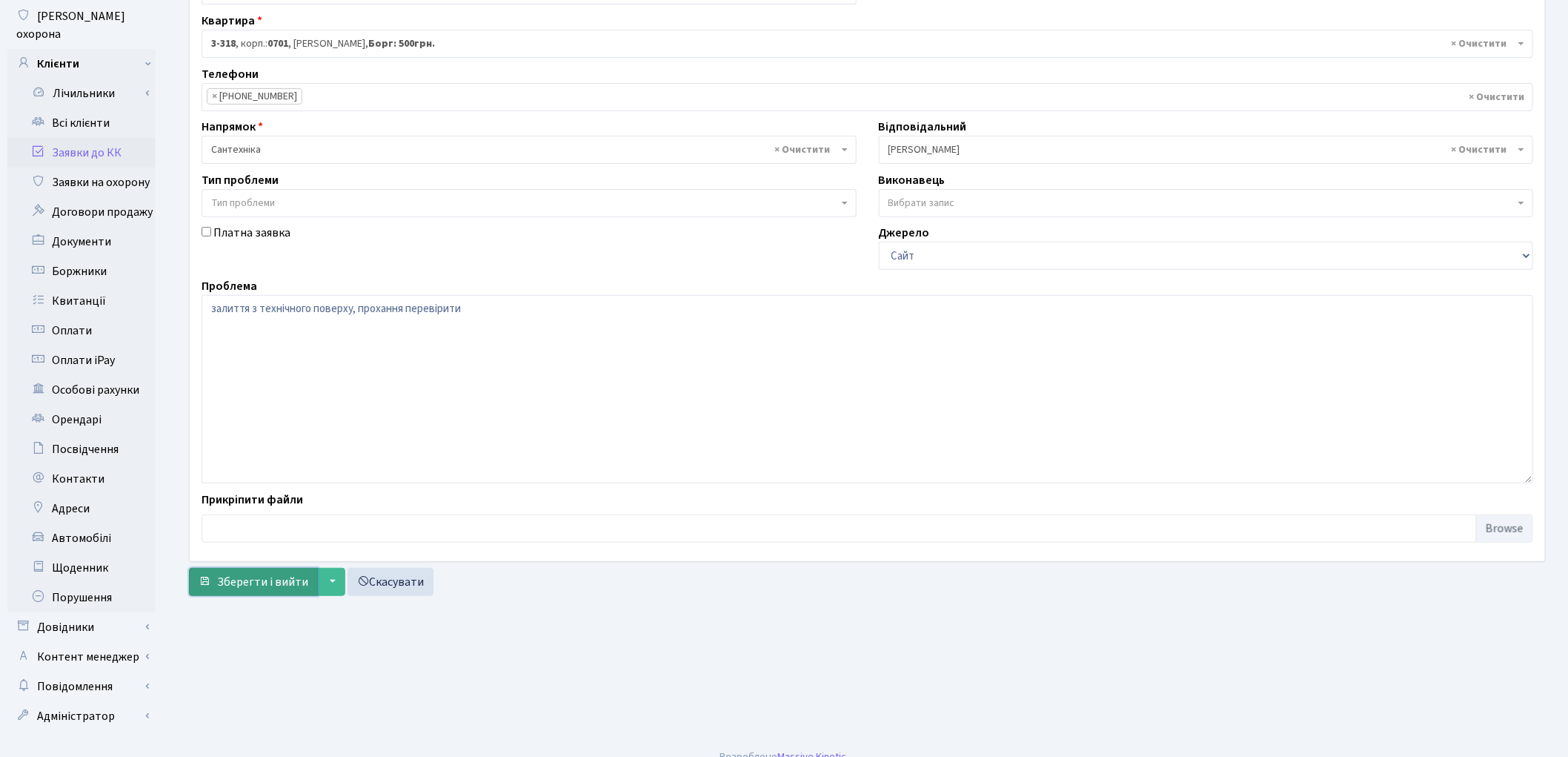
click at [265, 579] on span "Зберегти і вийти" at bounding box center [262, 582] width 91 height 16
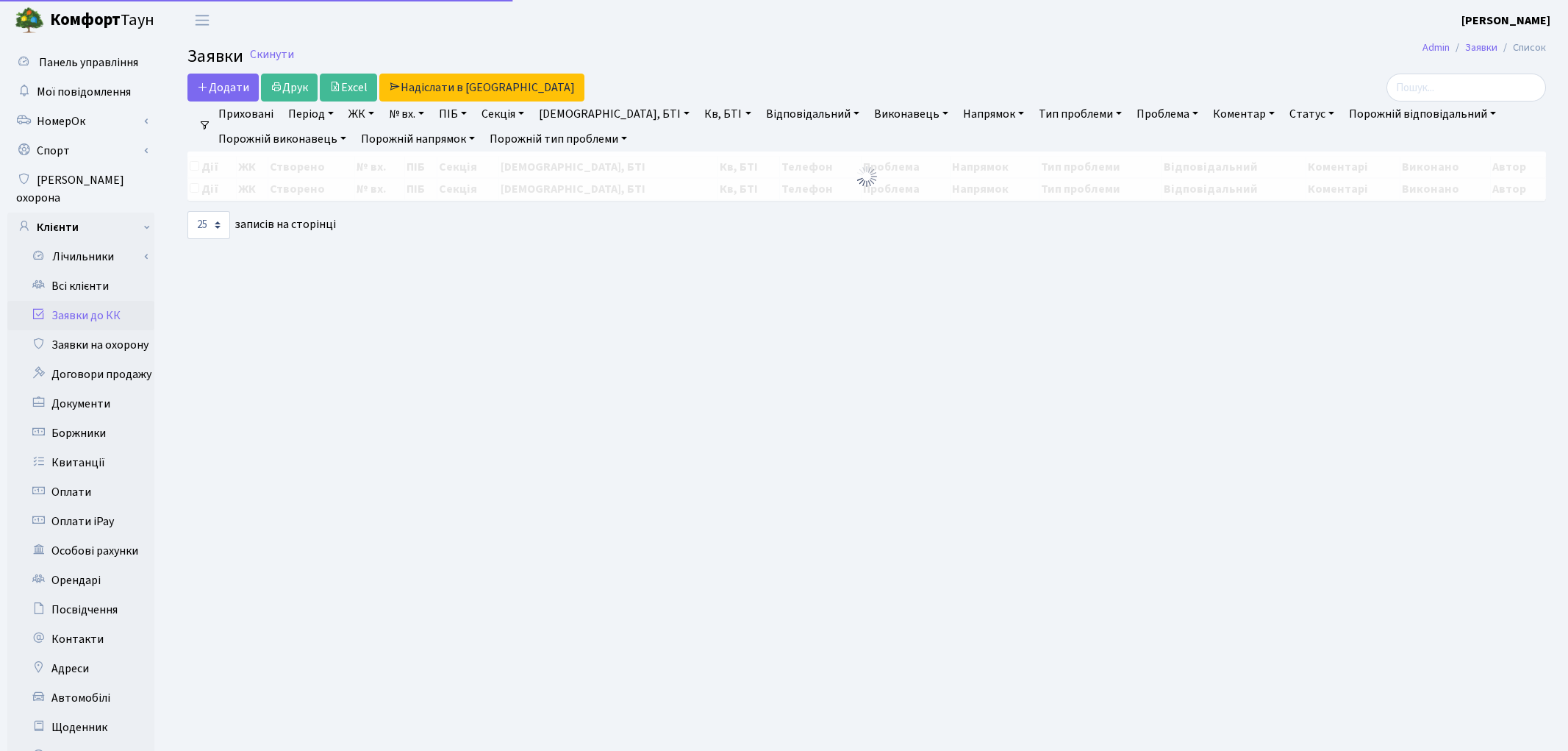
select select "25"
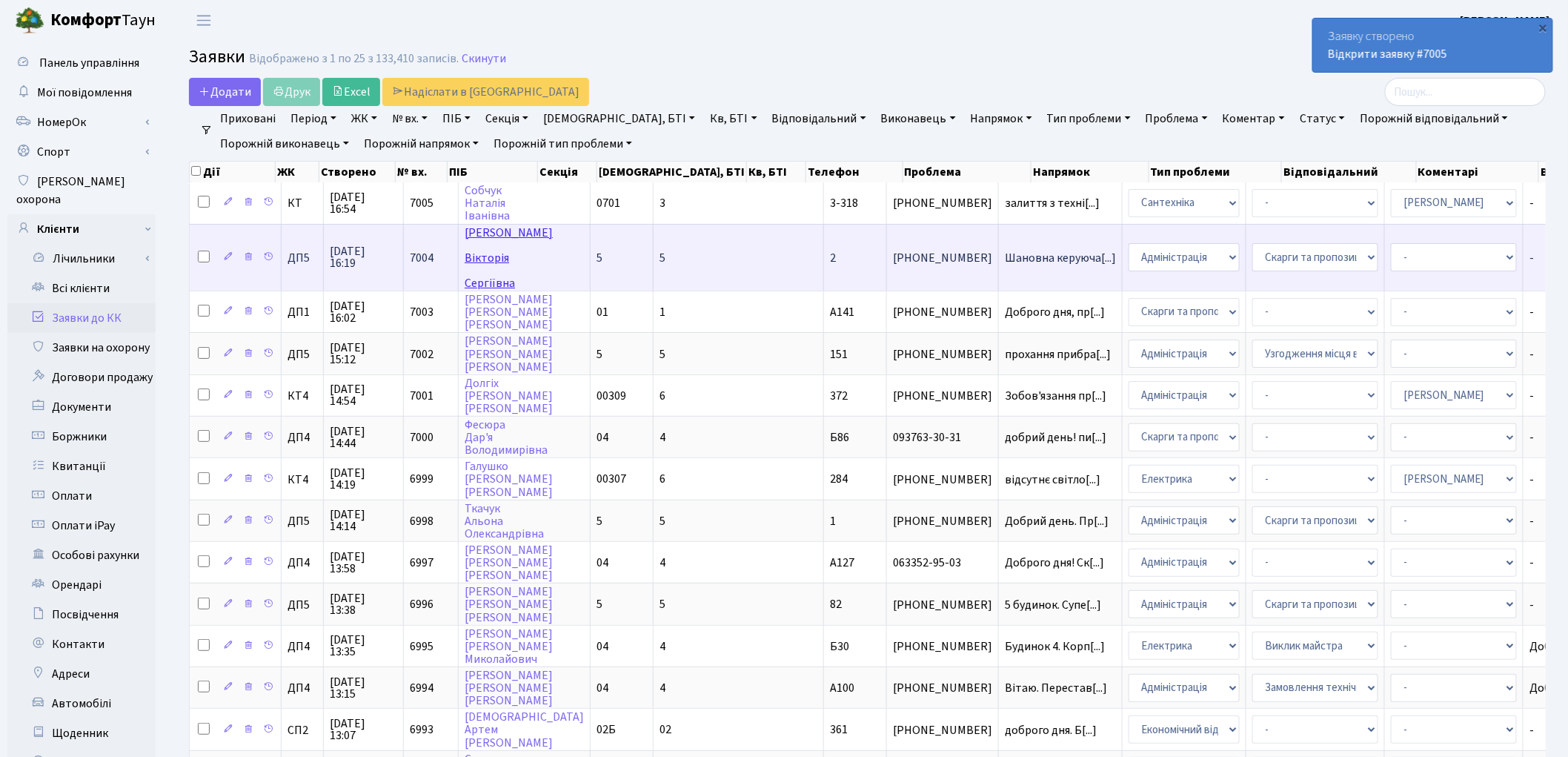
click at [469, 256] on link "Нікольнікова Вікторія Сергіївна" at bounding box center [509, 258] width 88 height 67
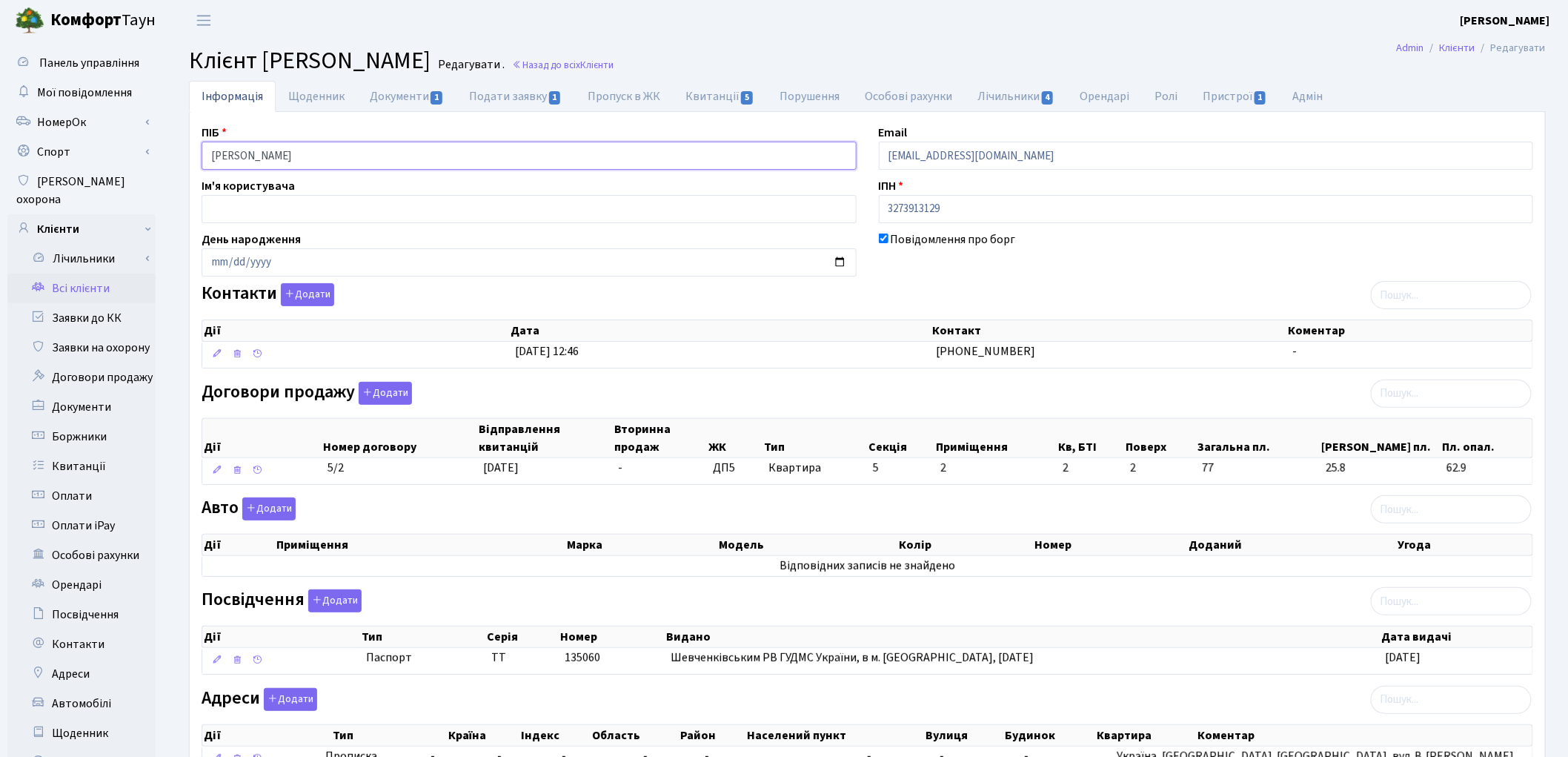
click at [282, 157] on input "[PERSON_NAME]" at bounding box center [529, 156] width 655 height 28
click at [322, 154] on input "Нікольнікова Вікторія Сергіївна" at bounding box center [529, 156] width 655 height 28
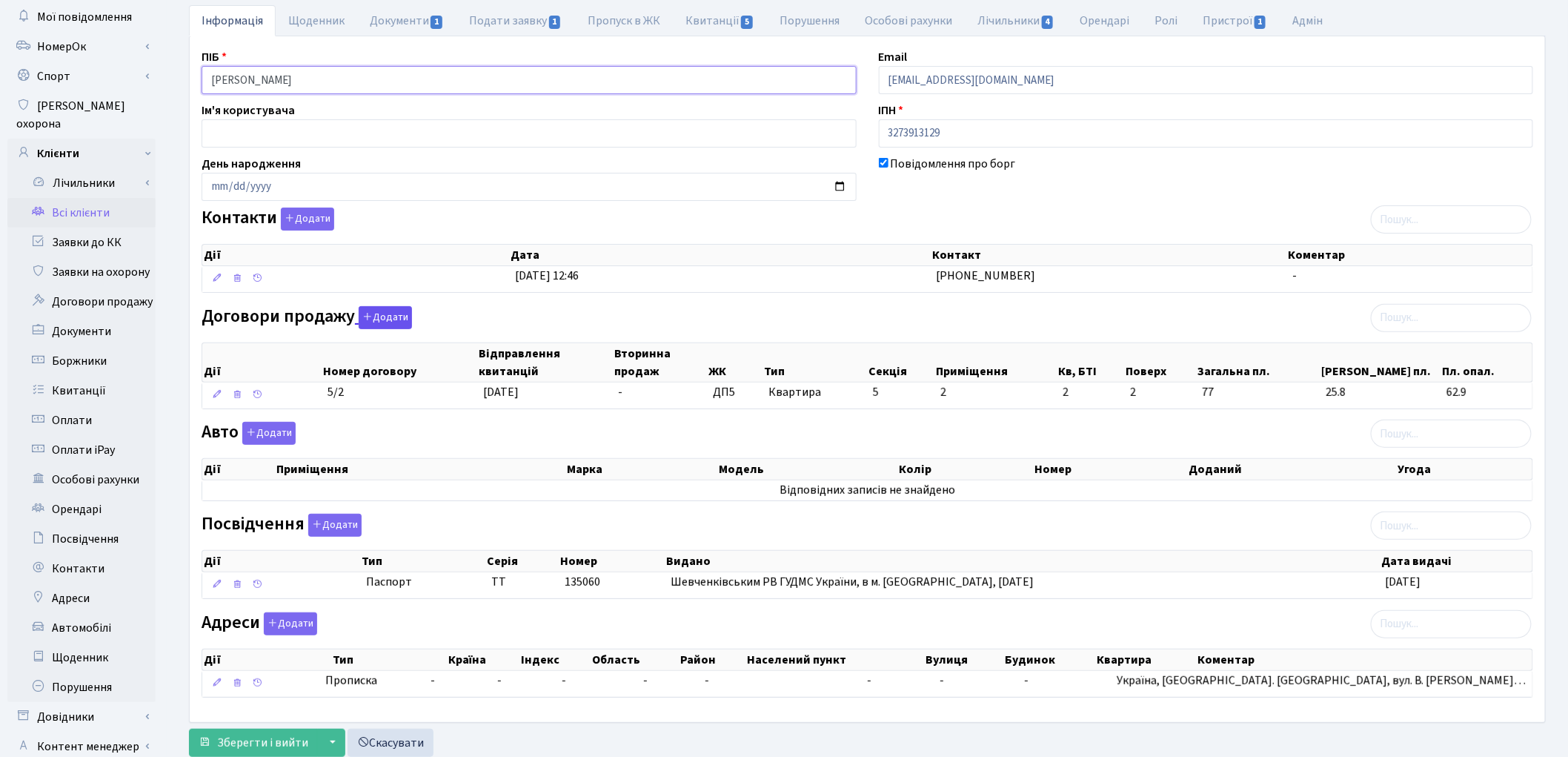
scroll to position [165, 0]
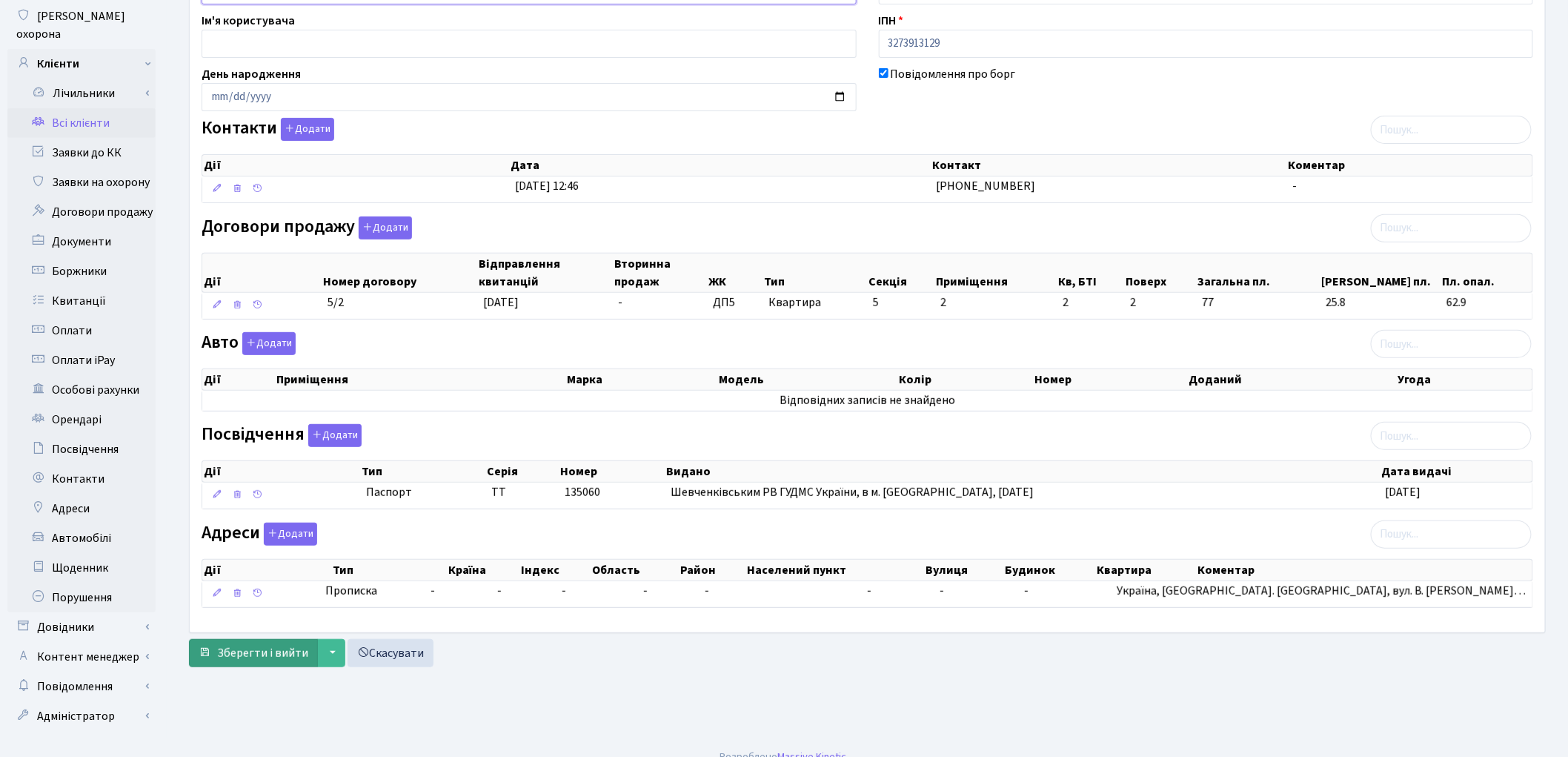
type input "[PERSON_NAME]"
click at [248, 667] on button "Зберегти і вийти" at bounding box center [253, 653] width 129 height 28
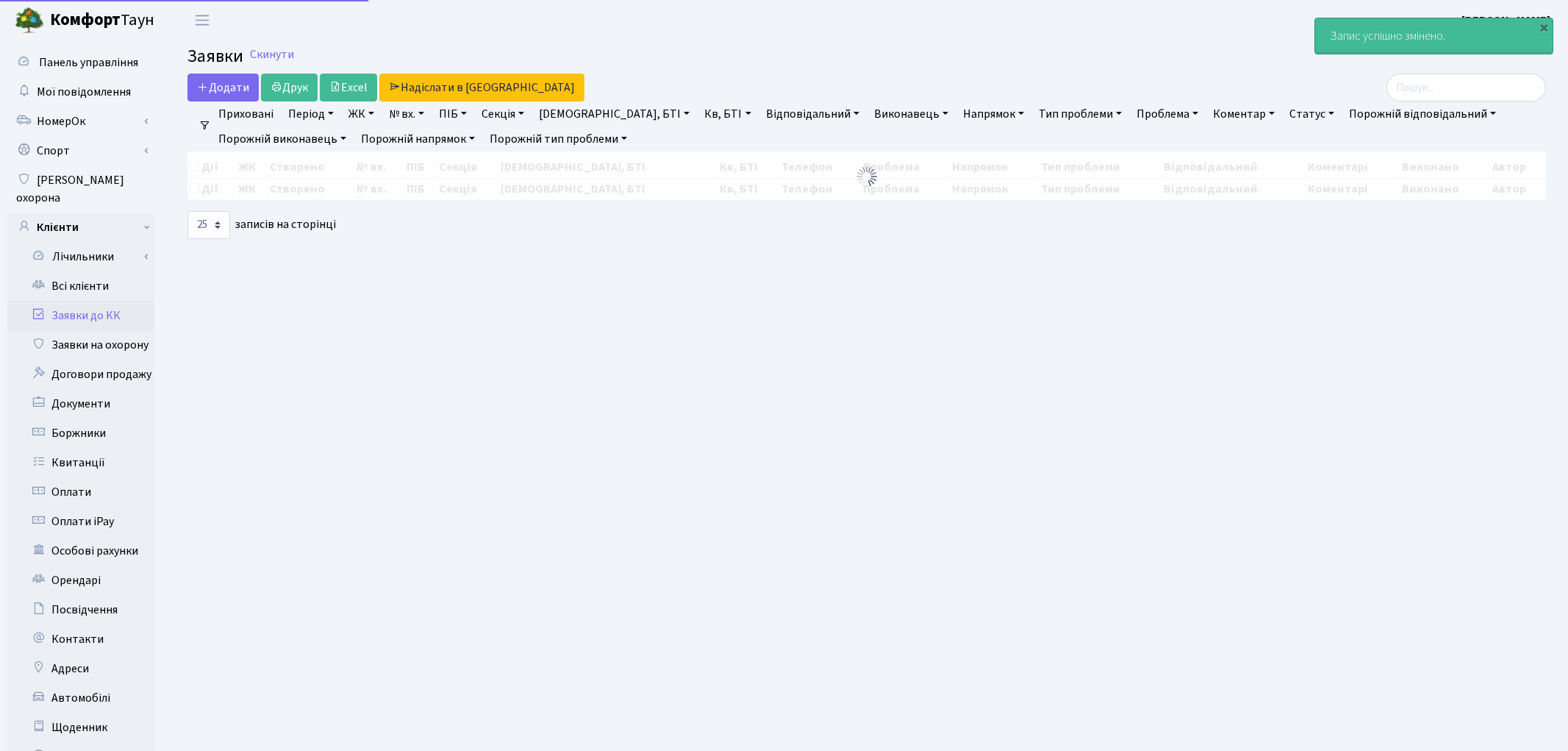
select select "25"
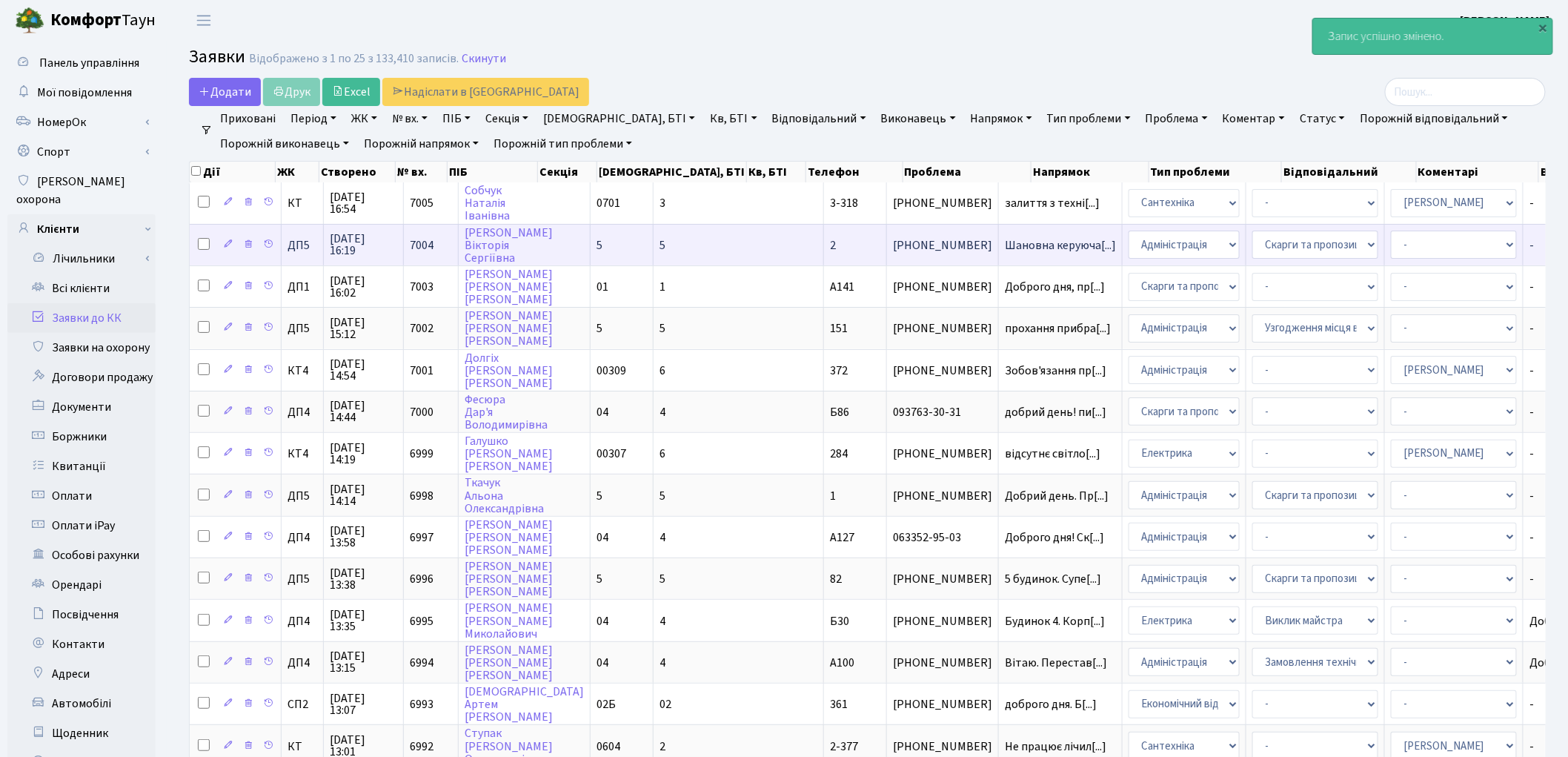
click at [519, 242] on td "[PERSON_NAME]" at bounding box center [525, 244] width 132 height 41
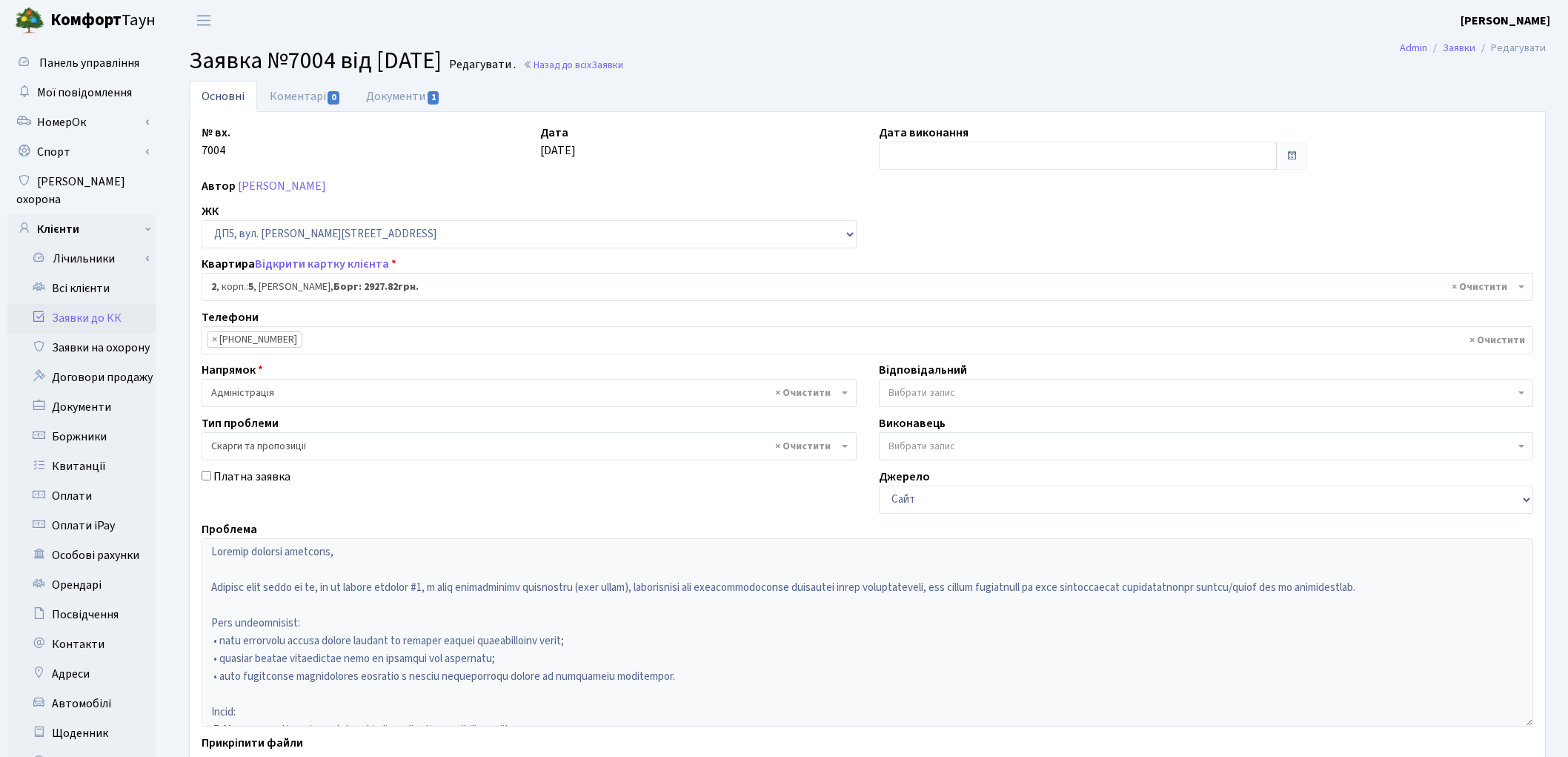
select select "45511"
select select "55"
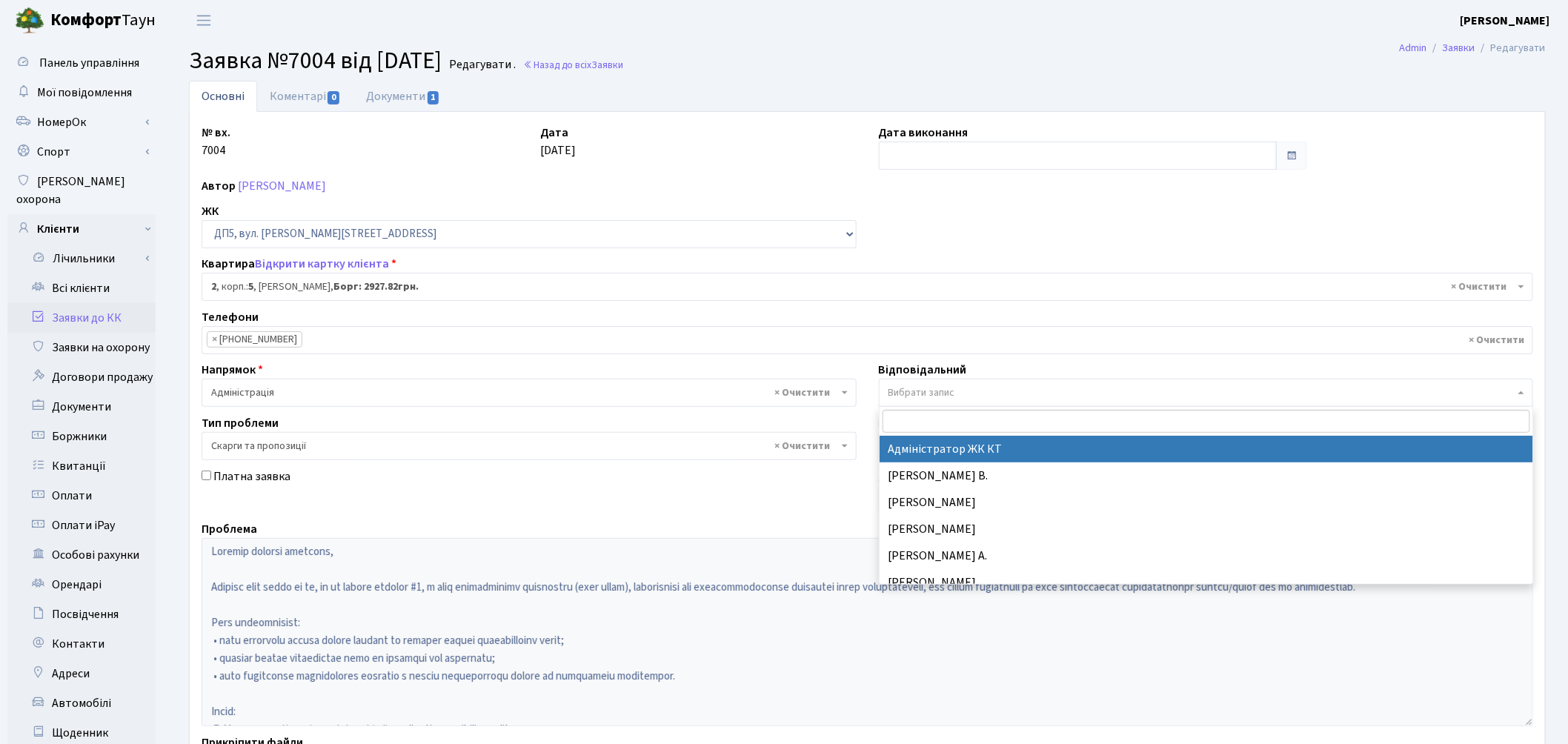
click at [940, 387] on span "Вибрати запис" at bounding box center [921, 392] width 67 height 15
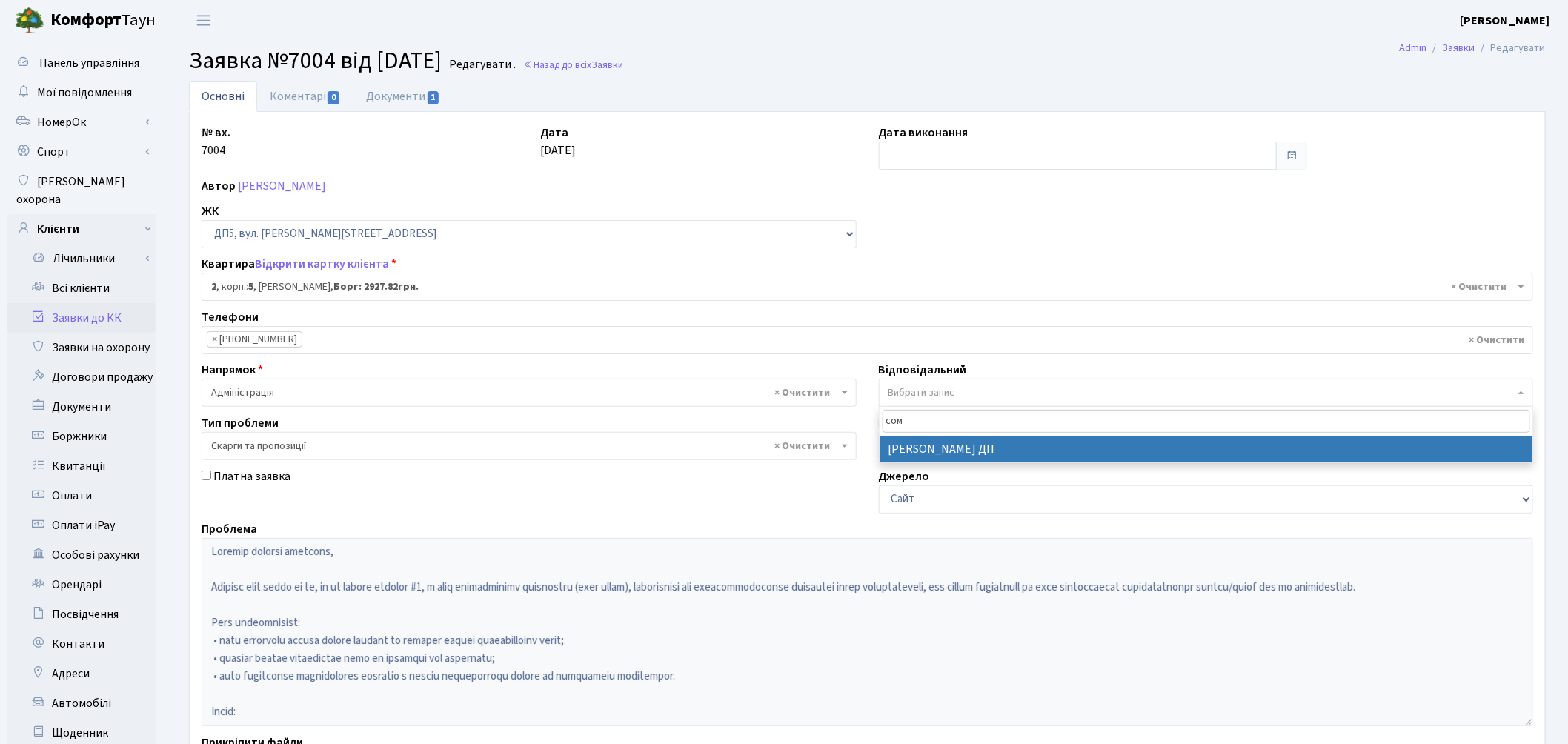
type input "сом"
select select "94"
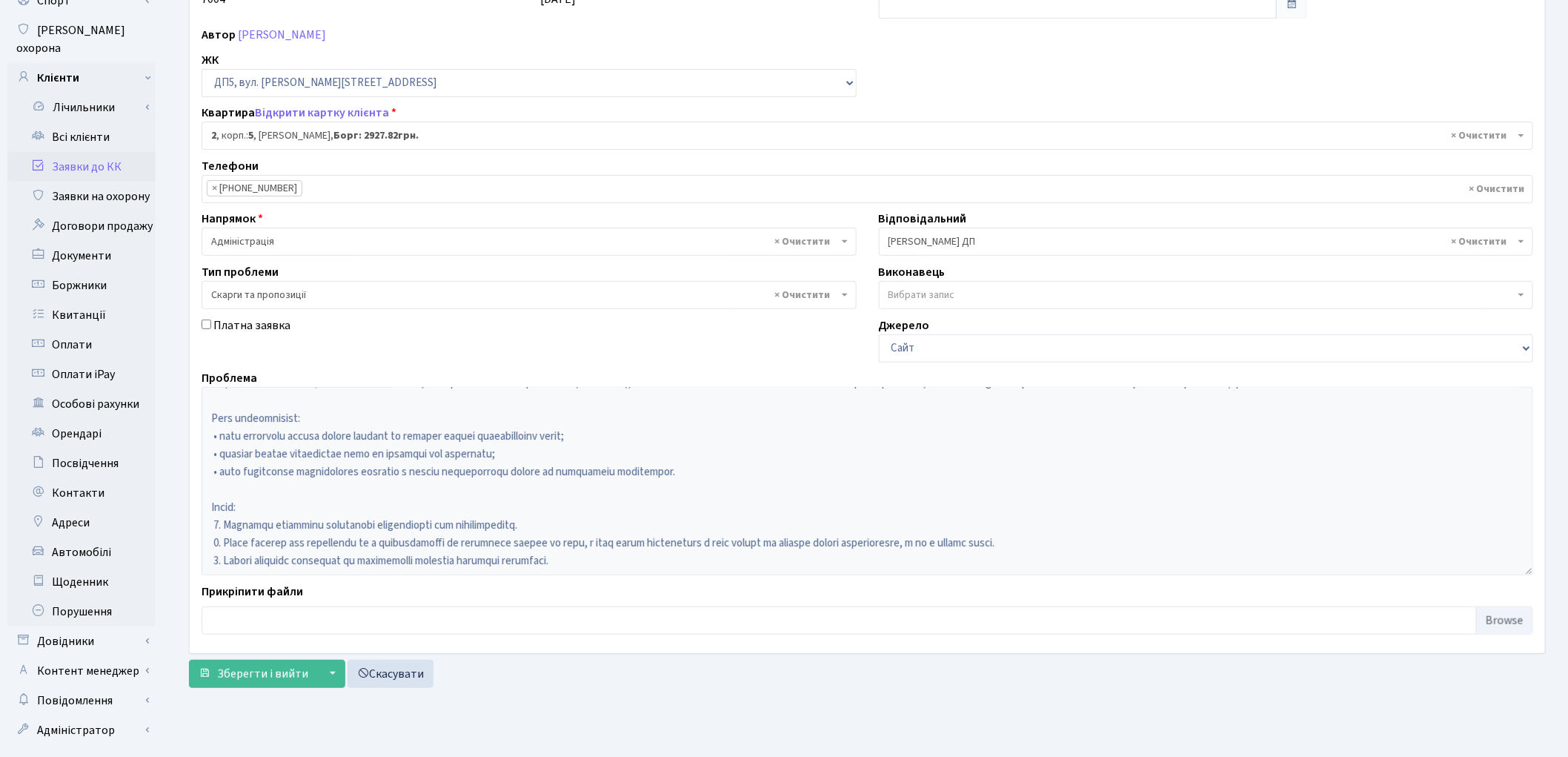
scroll to position [165, 0]
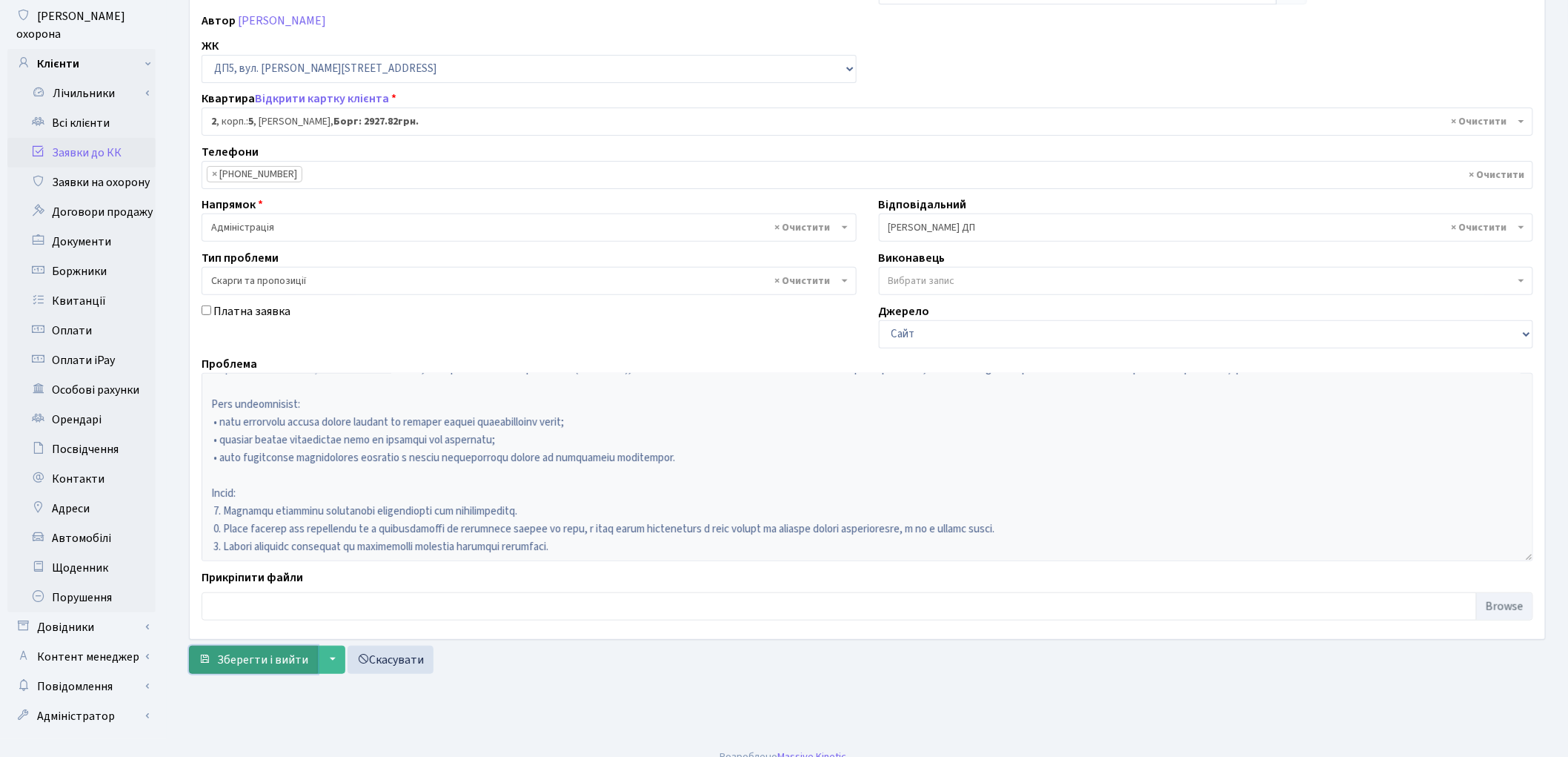
click at [232, 662] on span "Зберегти і вийти" at bounding box center [262, 659] width 91 height 16
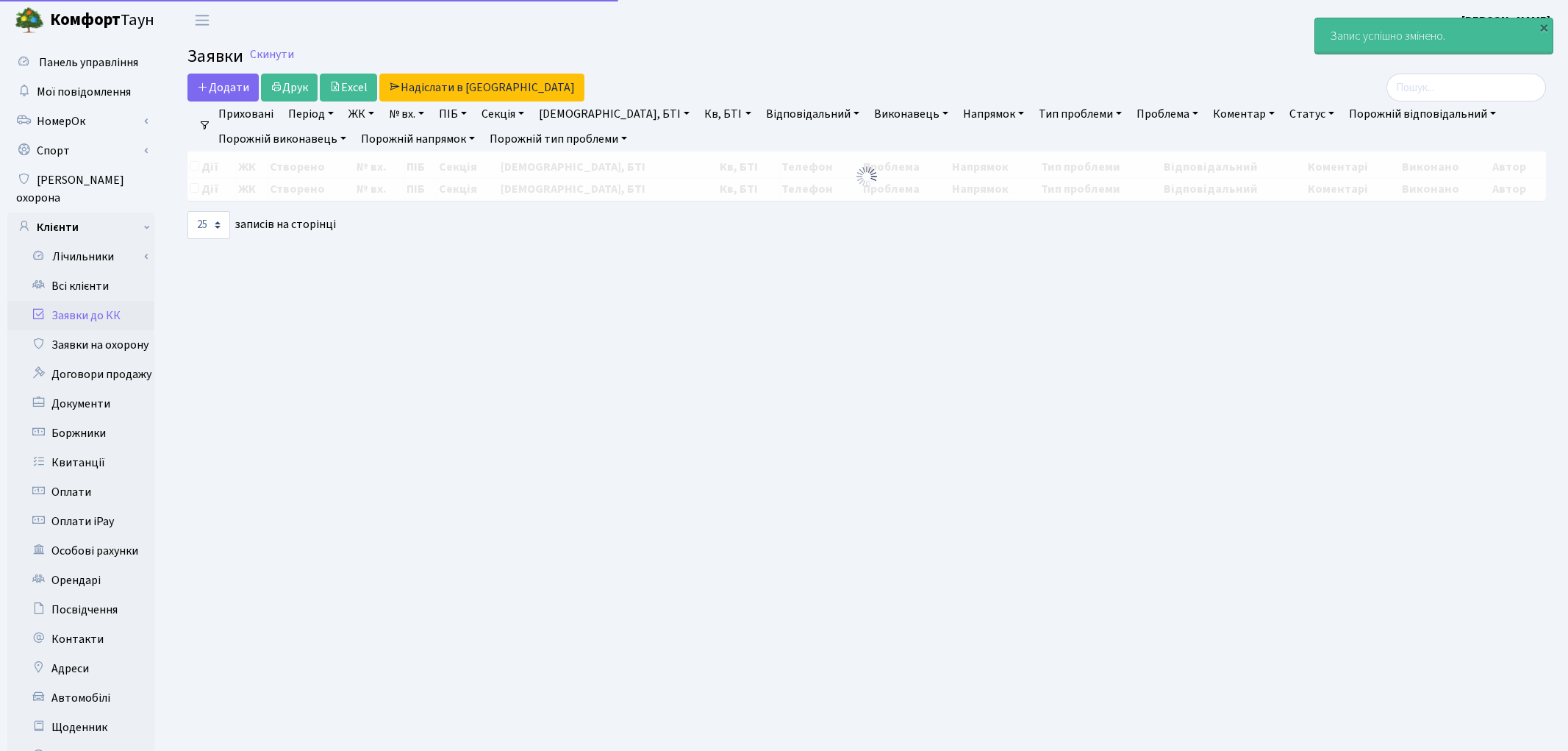
select select "25"
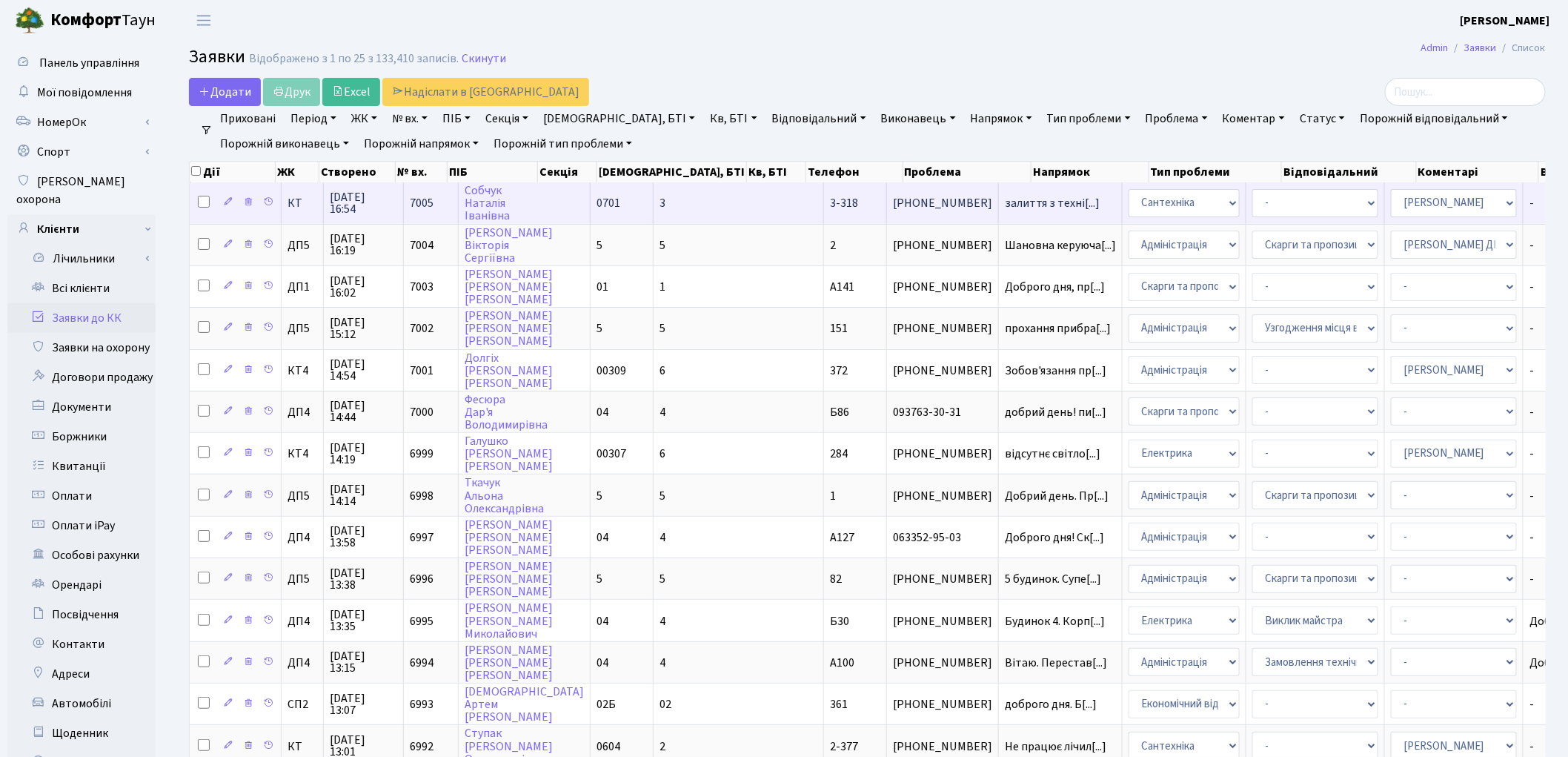
click at [824, 211] on td "3-318" at bounding box center [855, 202] width 63 height 41
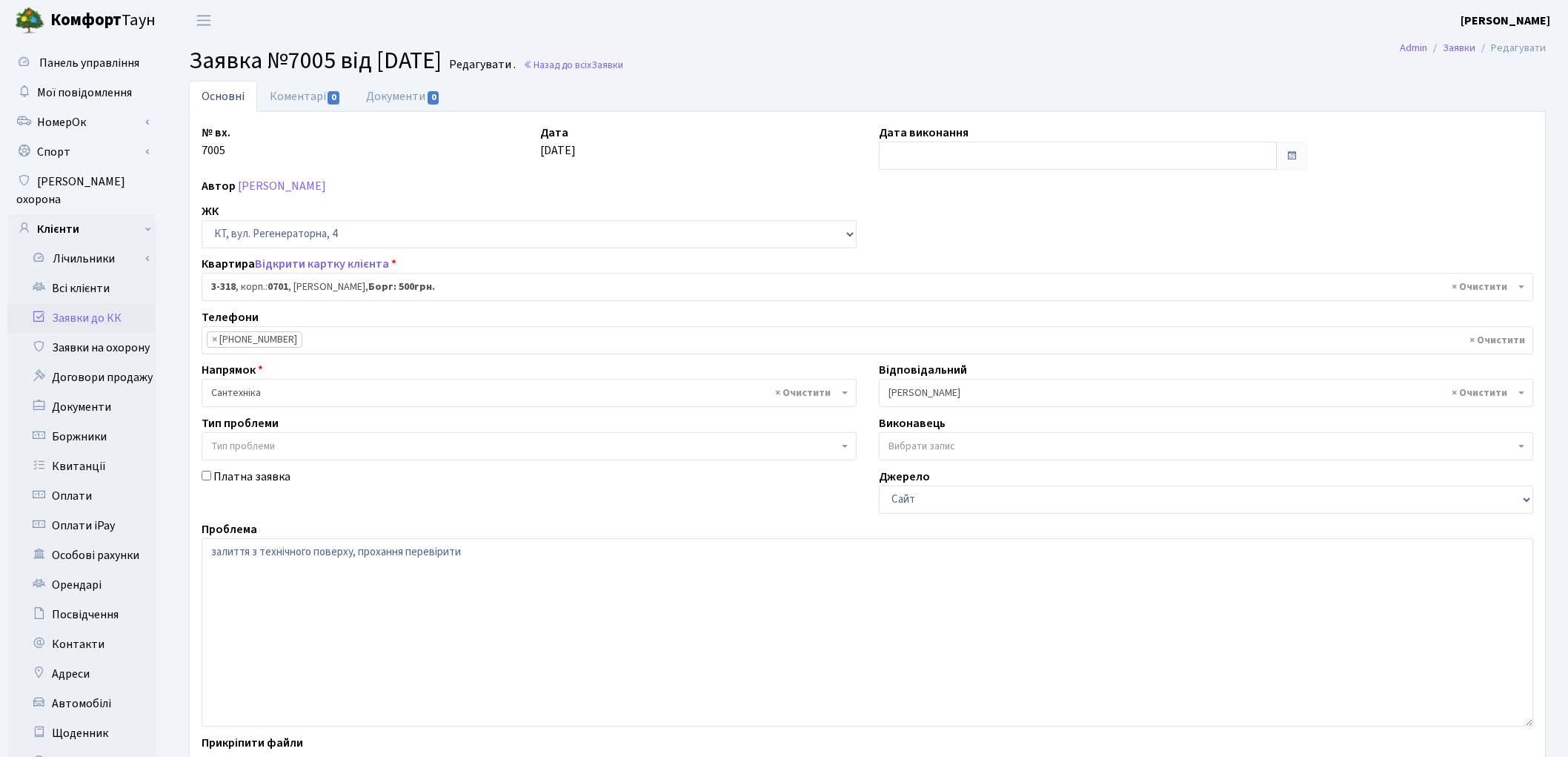
select select "1536"
click at [78, 303] on link "Заявки до КК" at bounding box center [81, 318] width 148 height 30
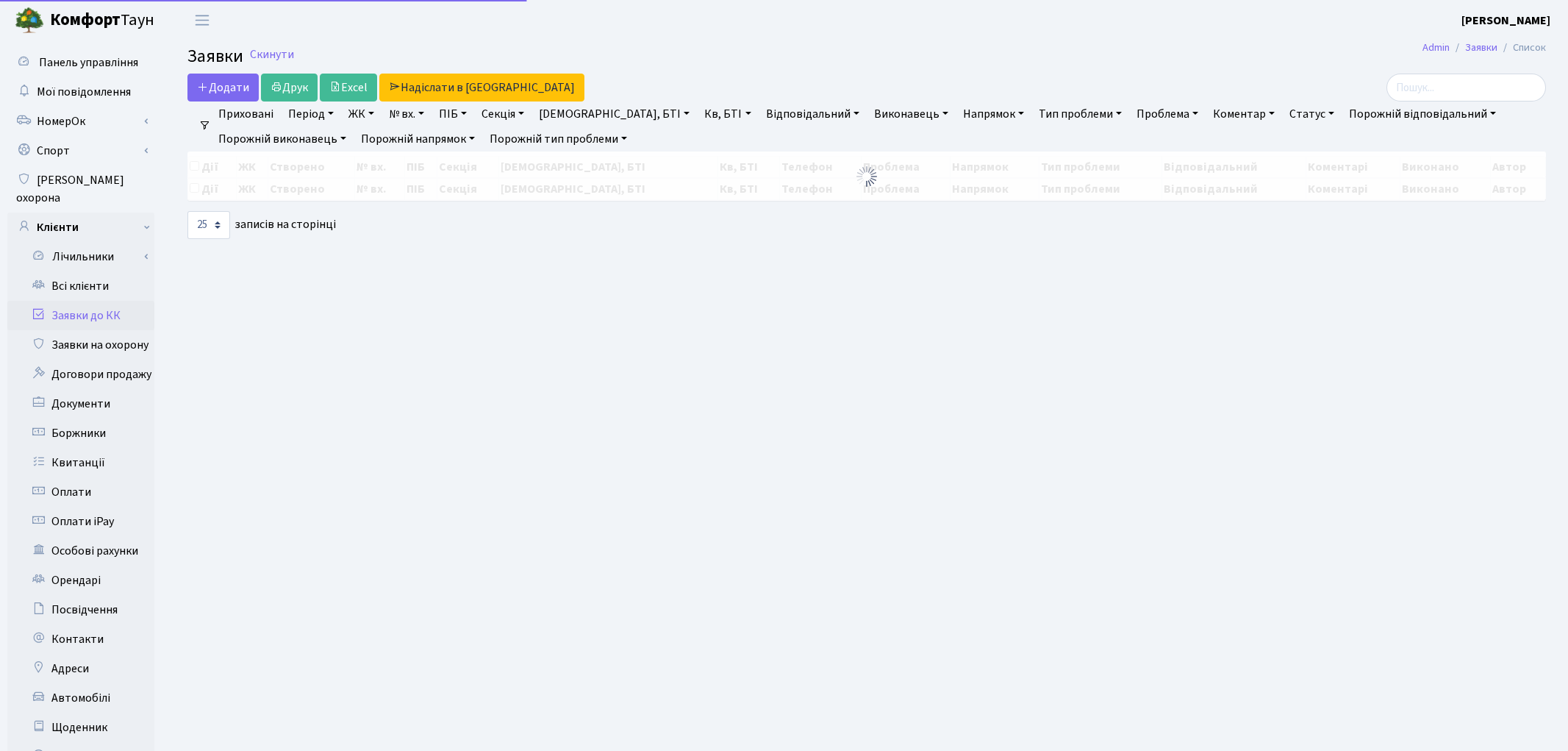
select select "25"
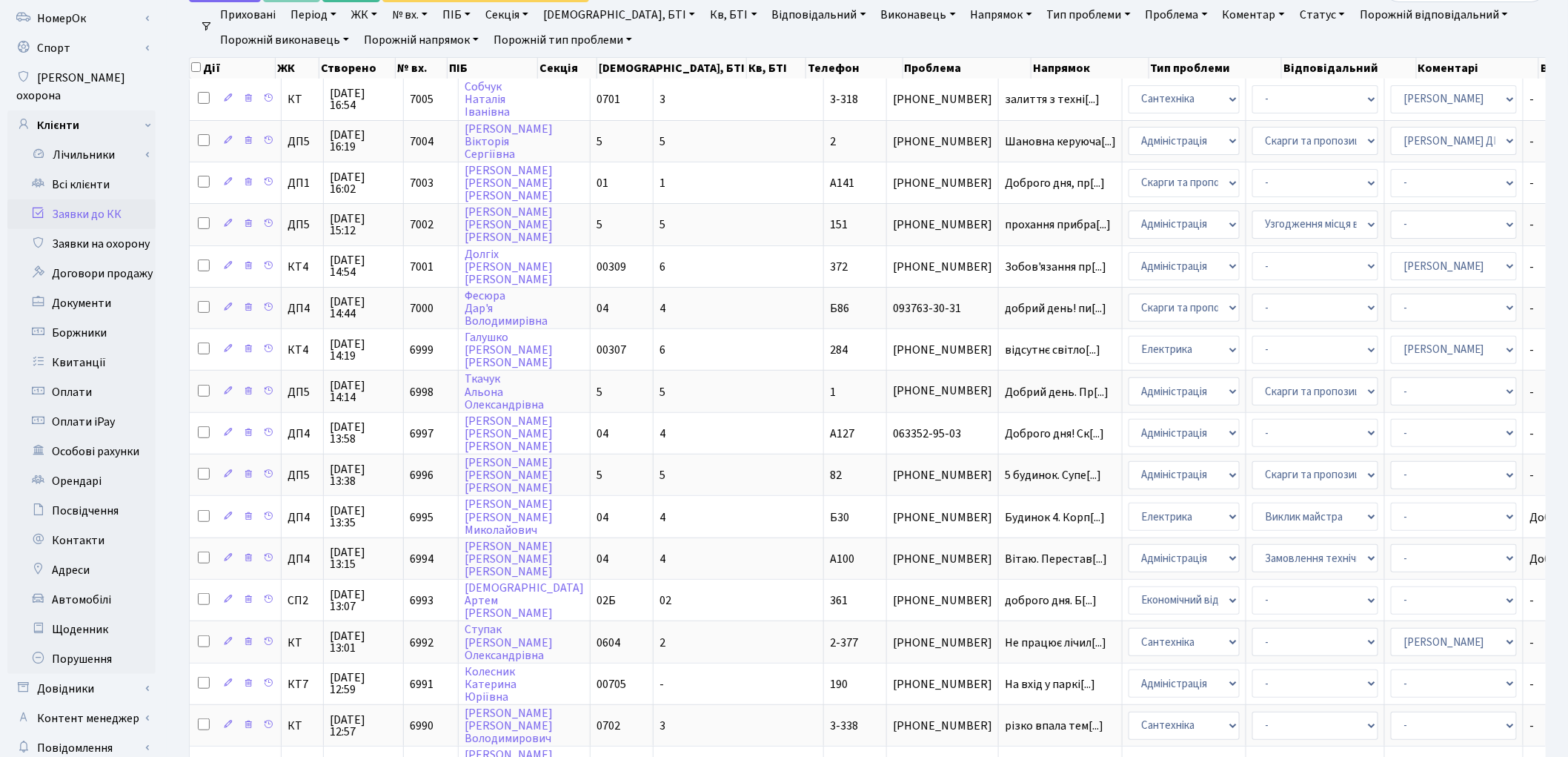
scroll to position [494, 0]
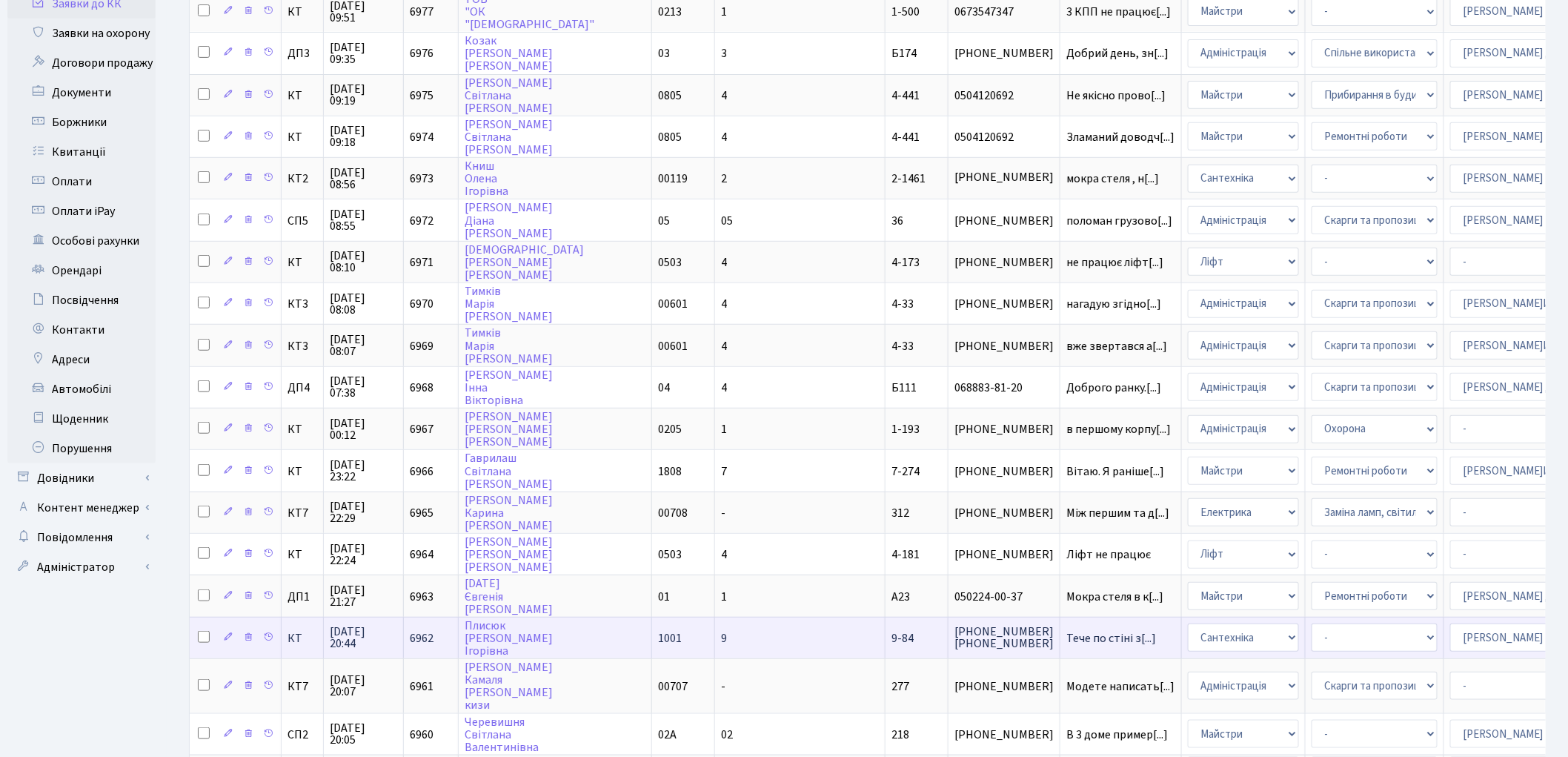
scroll to position [544, 0]
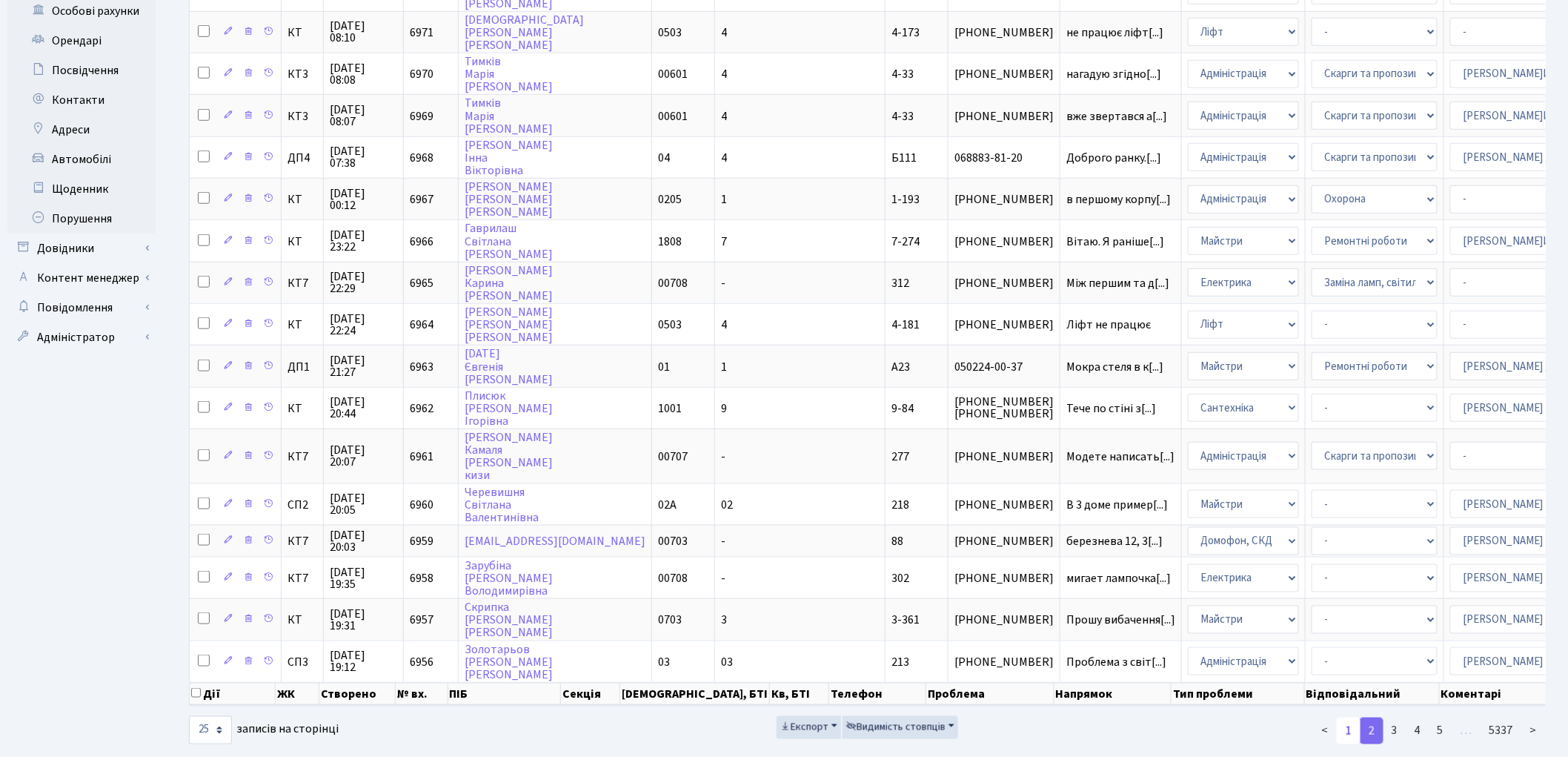
click at [1352, 717] on link "1" at bounding box center [1349, 730] width 24 height 27
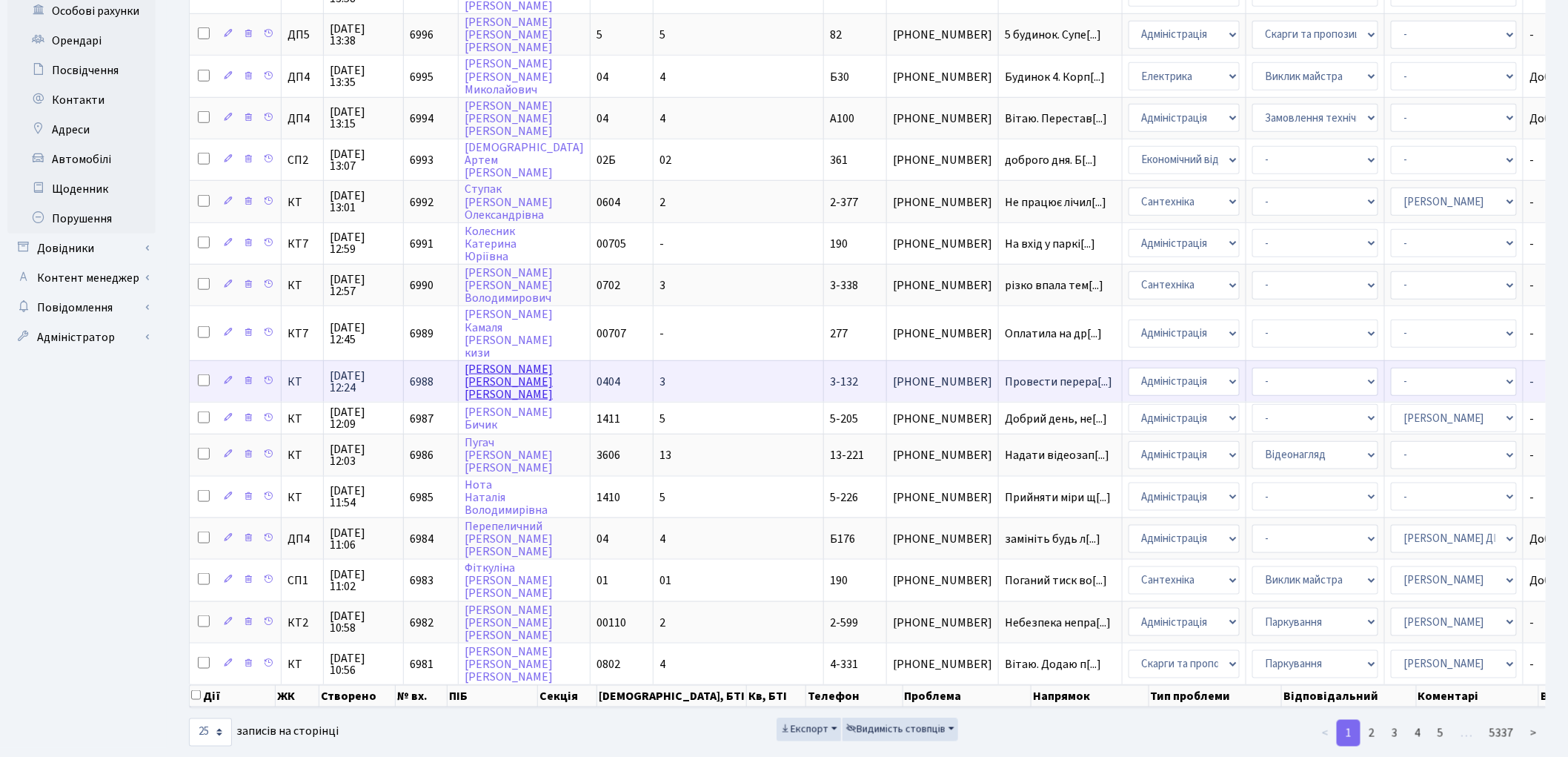
click at [486, 361] on link "[PERSON_NAME]" at bounding box center [509, 381] width 88 height 41
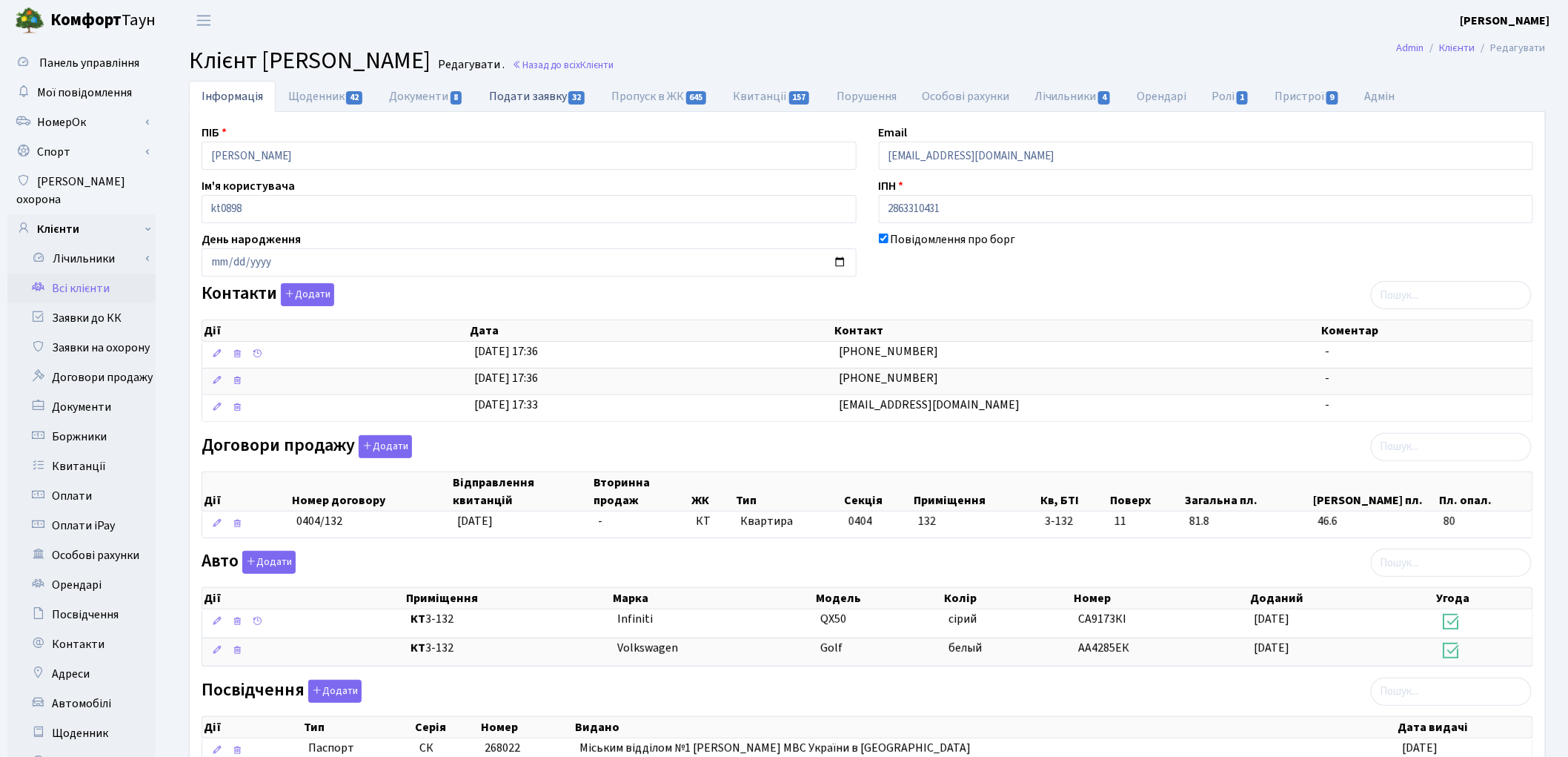
click at [522, 93] on link "Подати заявку 32" at bounding box center [537, 96] width 122 height 30
select select "25"
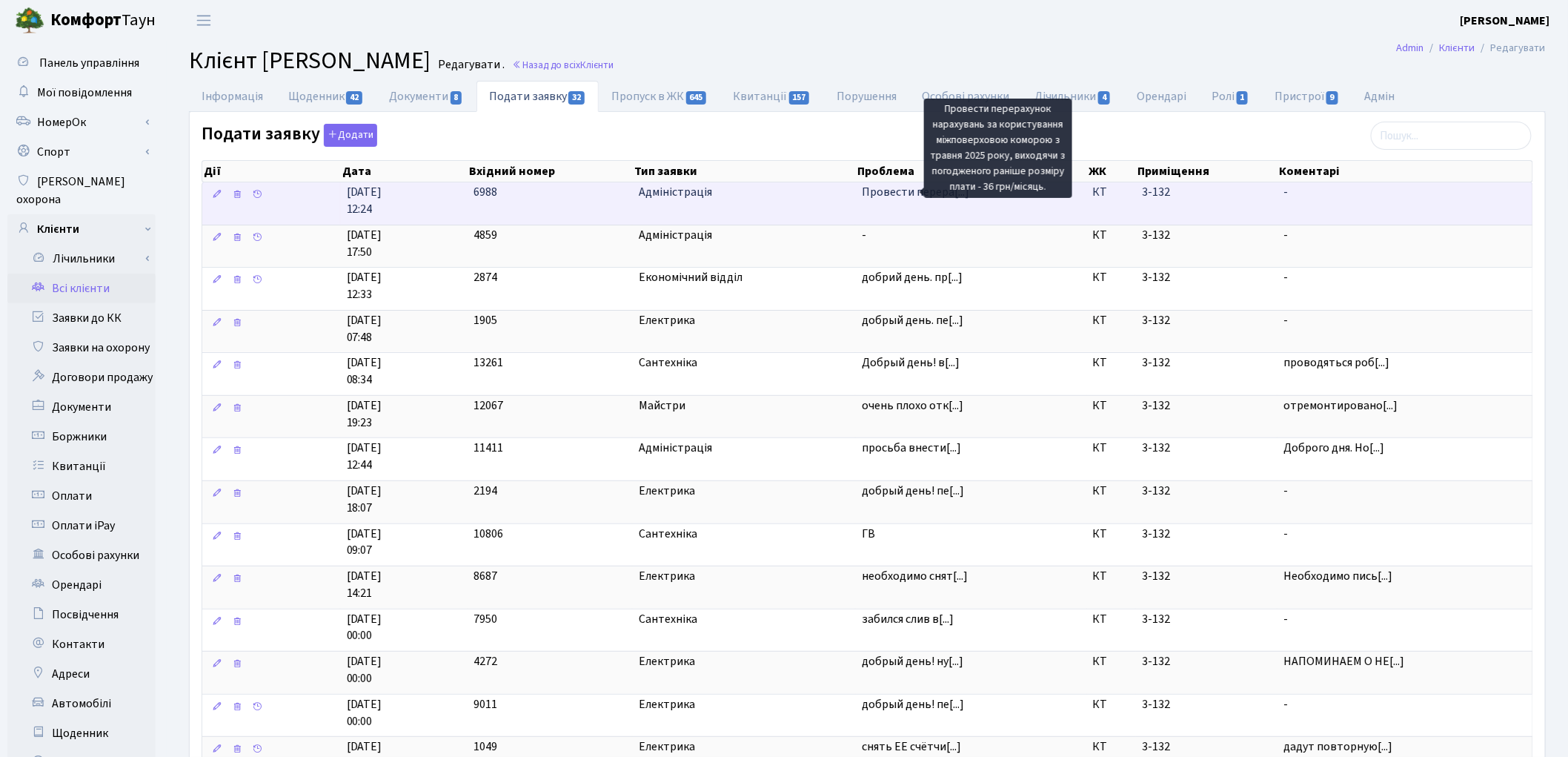
click at [897, 199] on span "Провести перера[...]" at bounding box center [915, 192] width 107 height 16
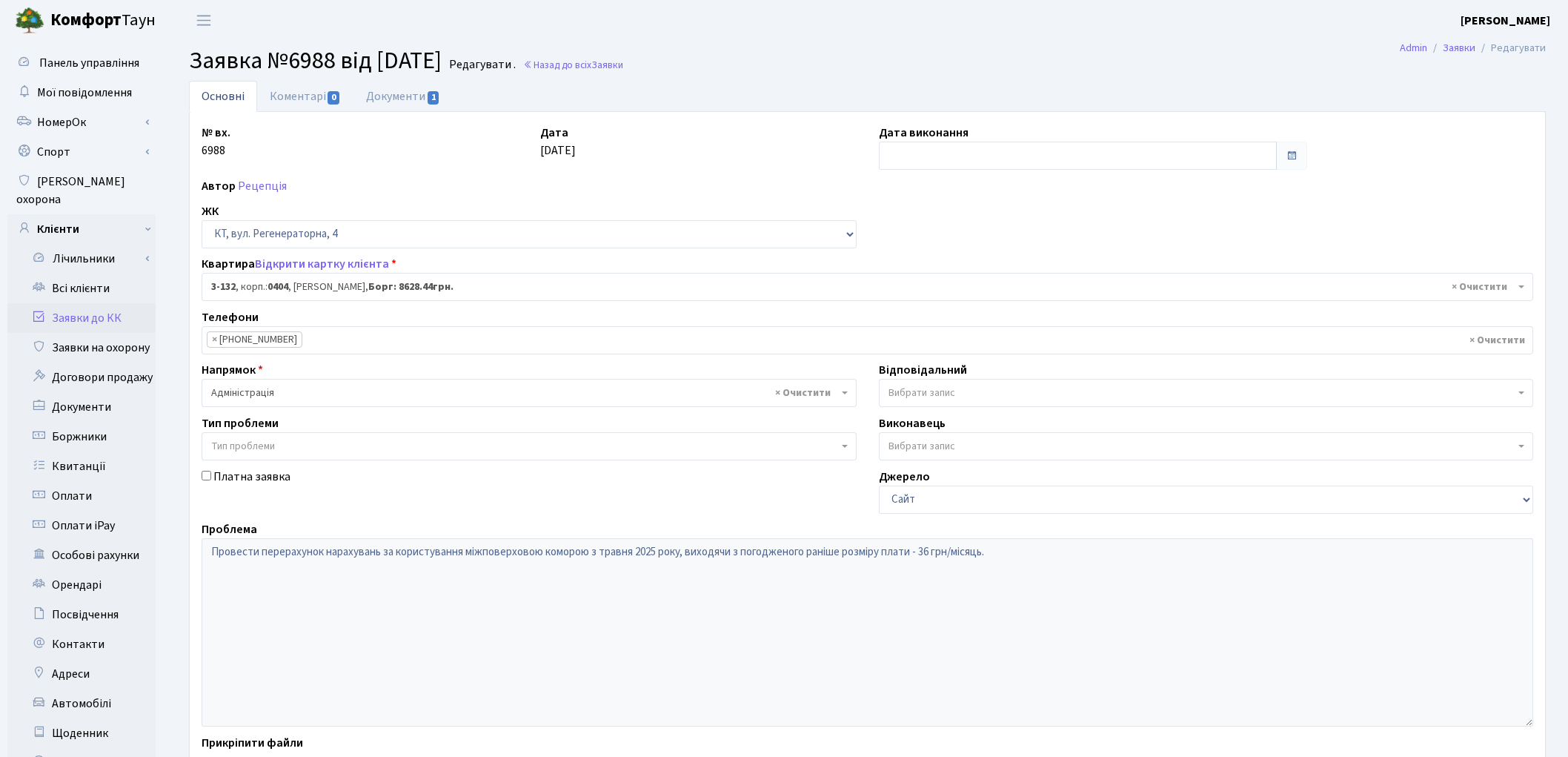
select select "941"
click at [406, 94] on link "Документи 1" at bounding box center [402, 96] width 99 height 30
select select "25"
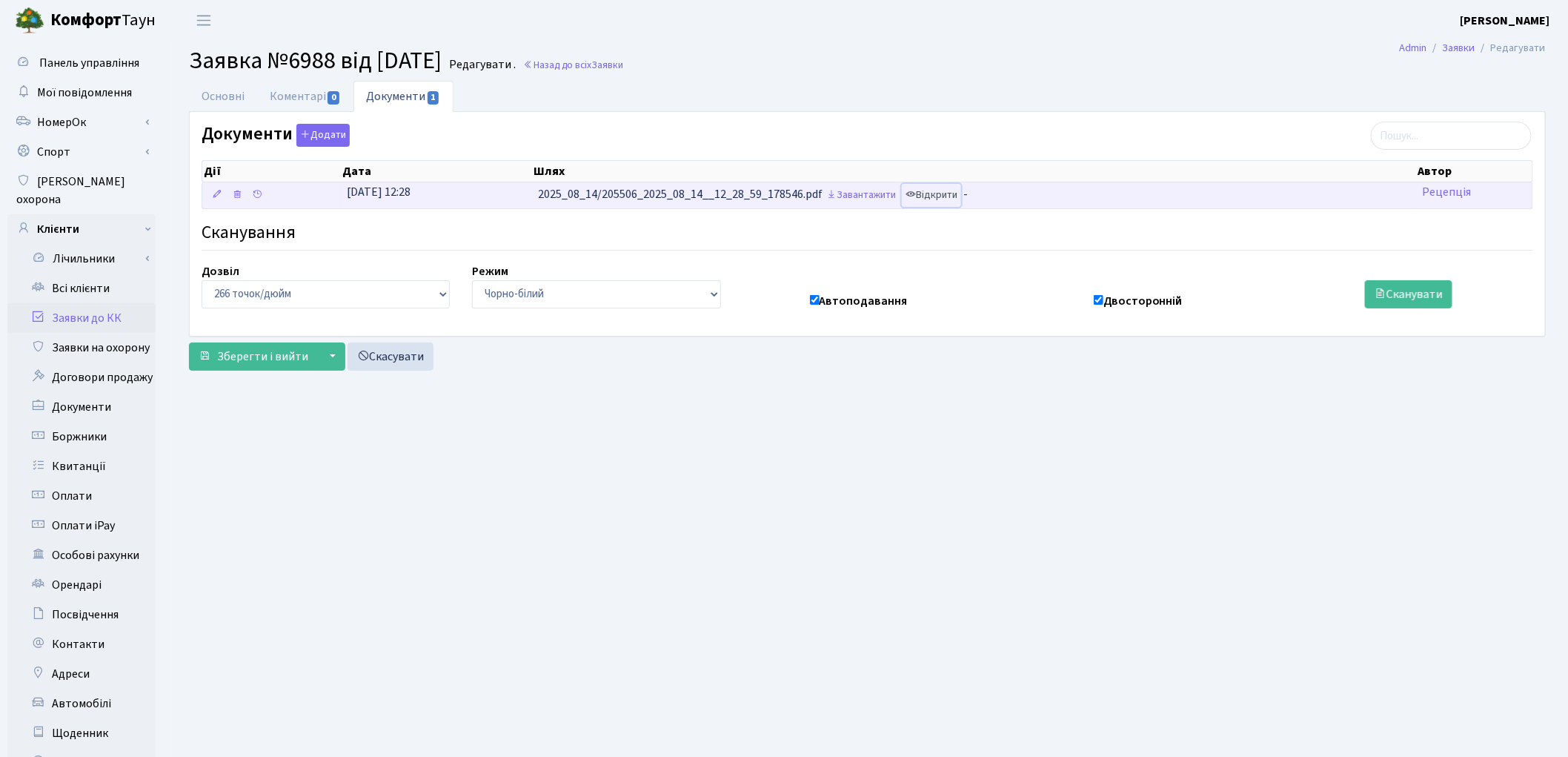
click at [946, 199] on link "Відкрити" at bounding box center [931, 195] width 59 height 23
